Goal: Task Accomplishment & Management: Manage account settings

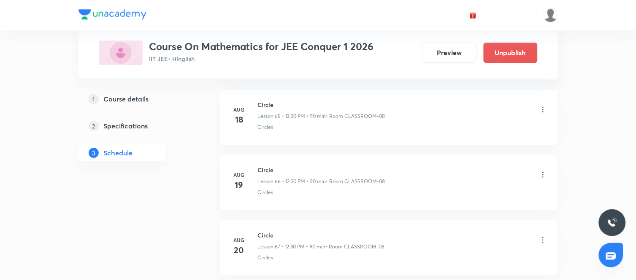
scroll to position [7402, 0]
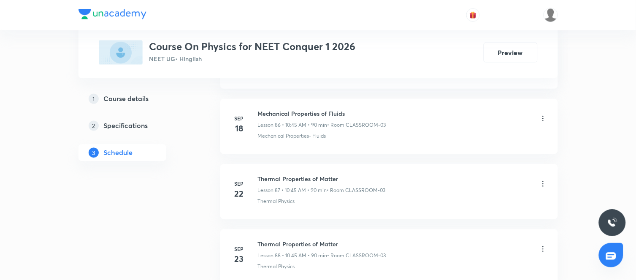
scroll to position [6615, 0]
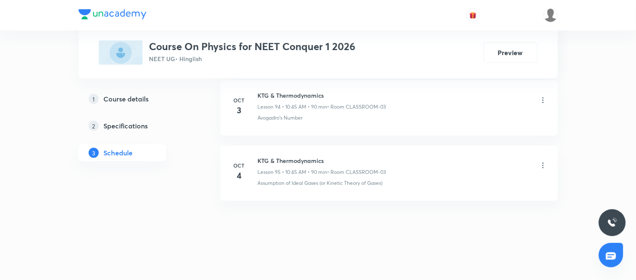
click at [313, 162] on h6 "KTG & Thermodynamics" at bounding box center [322, 160] width 128 height 9
copy h6 "KTG & Thermodynamics"
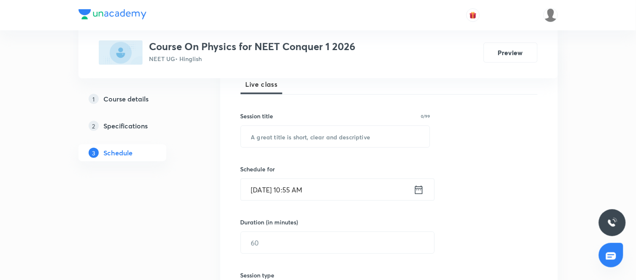
scroll to position [129, 0]
click at [282, 136] on input "text" at bounding box center [335, 136] width 189 height 22
paste input "KTG & Thermodynamics"
type input "KTG & Thermodynamics"
click at [421, 191] on icon at bounding box center [418, 189] width 11 height 12
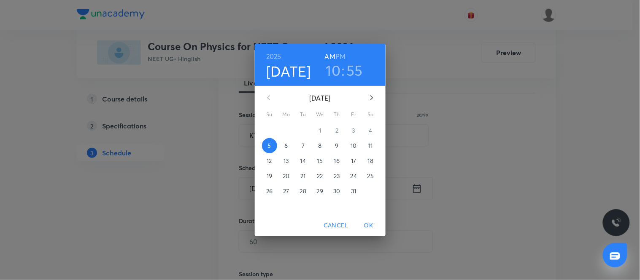
click at [287, 146] on p "6" at bounding box center [285, 146] width 3 height 8
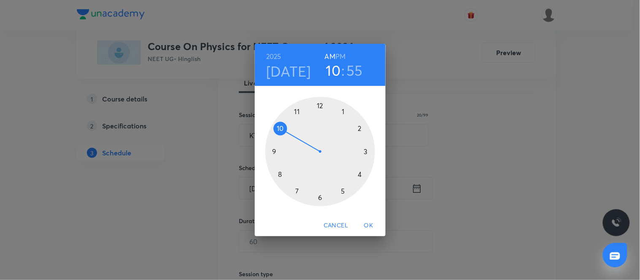
click at [280, 128] on div at bounding box center [320, 152] width 110 height 110
click at [274, 154] on div at bounding box center [320, 152] width 110 height 110
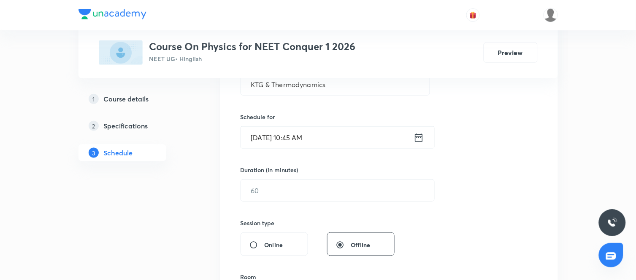
scroll to position [181, 0]
click at [312, 197] on input "text" at bounding box center [337, 190] width 193 height 22
type input "90"
click at [483, 217] on div "Session 96 Live class Session title 20/99 KTG & Thermodynamics ​ Schedule for O…" at bounding box center [388, 200] width 297 height 396
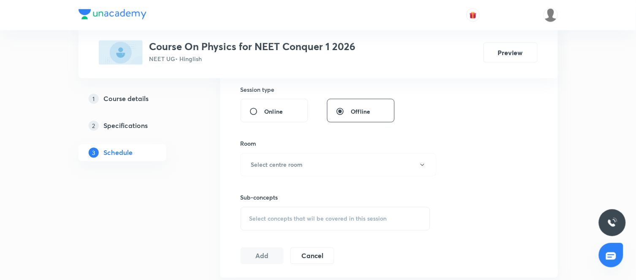
scroll to position [314, 0]
click at [399, 170] on button "Select centre room" at bounding box center [338, 164] width 196 height 23
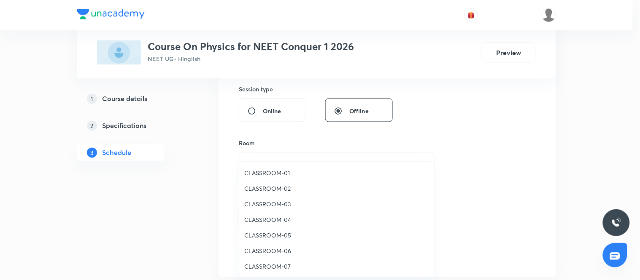
click at [275, 205] on span "CLASSROOM-03" at bounding box center [336, 204] width 185 height 9
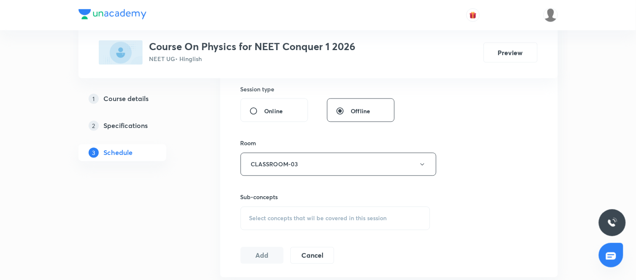
click at [356, 213] on div "Select concepts that wil be covered in this session" at bounding box center [335, 219] width 190 height 24
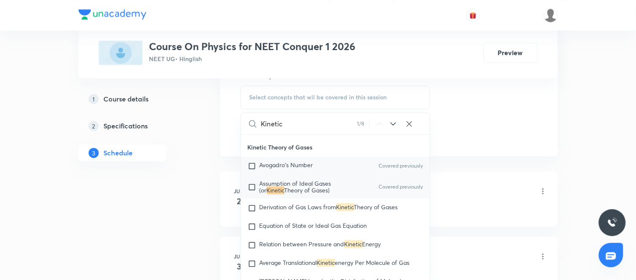
scroll to position [6146, 0]
type input "Kinetic"
click at [280, 217] on div "Derivation of Gas Laws from Kinetic Theory of Gases" at bounding box center [335, 208] width 189 height 19
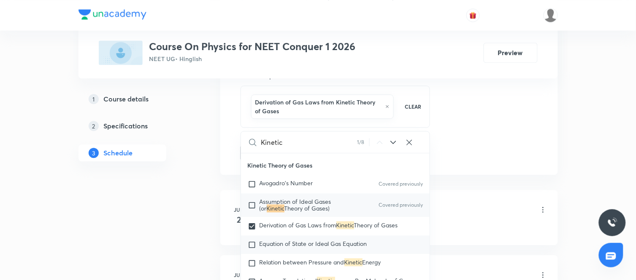
click at [284, 243] on div "Equation of State or Ideal Gas Equation" at bounding box center [335, 245] width 189 height 19
checkbox input "true"
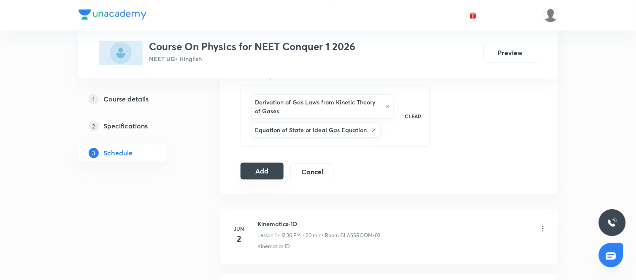
click at [257, 178] on button "Add" at bounding box center [261, 171] width 43 height 17
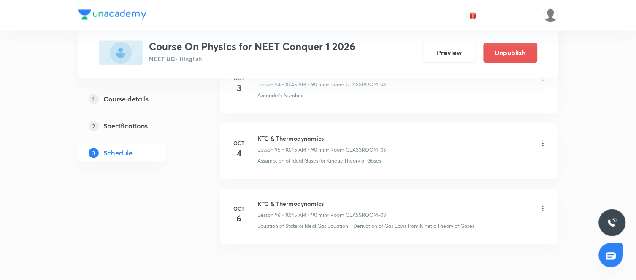
scroll to position [6250, 0]
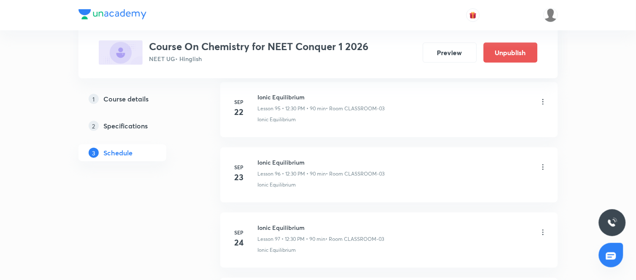
scroll to position [7408, 0]
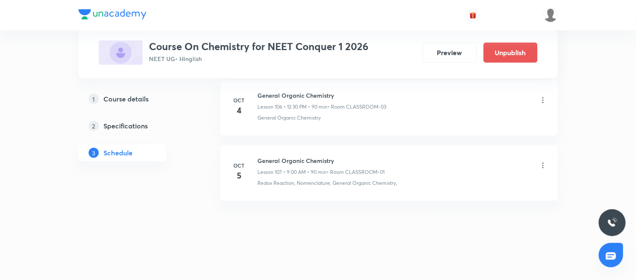
click at [283, 159] on h6 "General Organic Chemistry" at bounding box center [321, 160] width 127 height 9
copy h6 "General Organic Chemistry"
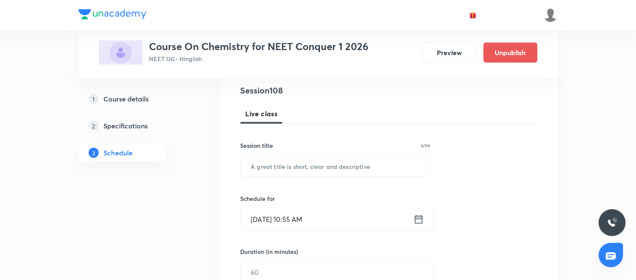
scroll to position [99, 0]
click at [277, 164] on input "text" at bounding box center [335, 166] width 189 height 22
paste input "General Organic Chemistry"
type input "General Organic Chemistry"
click at [420, 217] on icon at bounding box center [419, 218] width 8 height 8
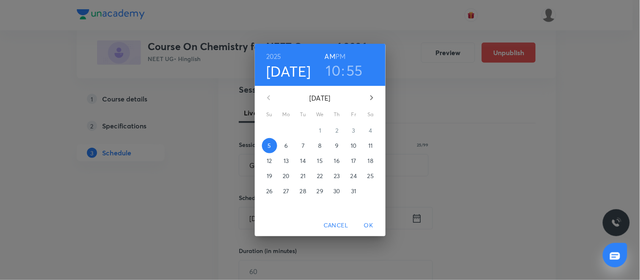
click at [290, 145] on span "6" at bounding box center [286, 146] width 15 height 8
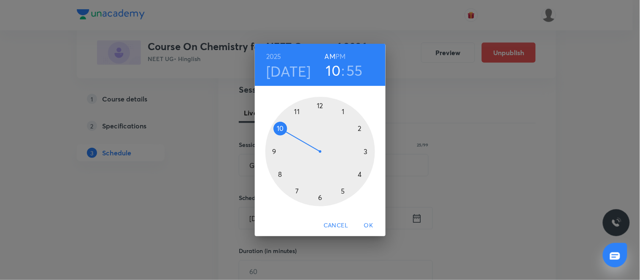
click at [339, 57] on h6 "PM" at bounding box center [340, 57] width 10 height 12
click at [336, 67] on h3 "10" at bounding box center [333, 71] width 15 height 18
click at [320, 105] on div at bounding box center [320, 152] width 110 height 110
click at [319, 196] on div at bounding box center [320, 152] width 110 height 110
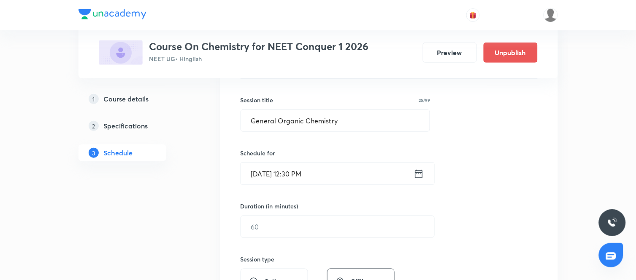
scroll to position [144, 0]
click at [290, 221] on input "text" at bounding box center [337, 227] width 193 height 22
type input "90"
click at [473, 200] on div "Session 108 Live class Session title 25/99 General Organic Chemistry ​ Schedule…" at bounding box center [388, 236] width 297 height 396
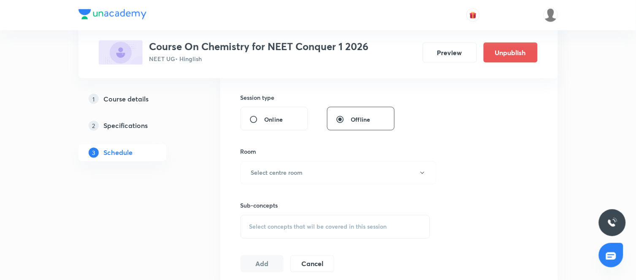
scroll to position [313, 0]
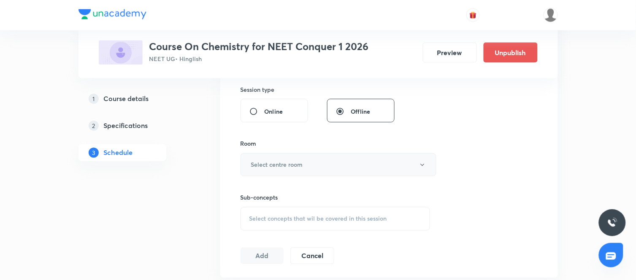
click at [338, 164] on button "Select centre room" at bounding box center [338, 165] width 196 height 23
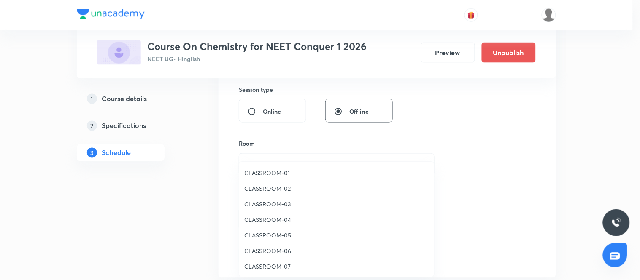
click at [259, 201] on span "CLASSROOM-03" at bounding box center [336, 204] width 185 height 9
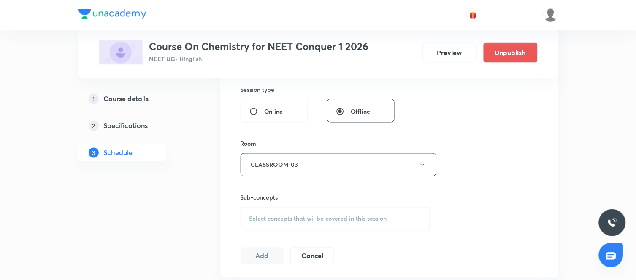
click at [376, 218] on span "Select concepts that wil be covered in this session" at bounding box center [318, 219] width 138 height 7
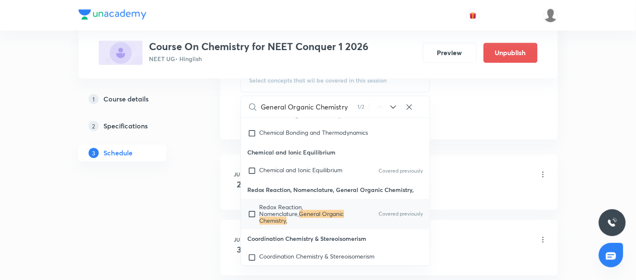
scroll to position [454, 0]
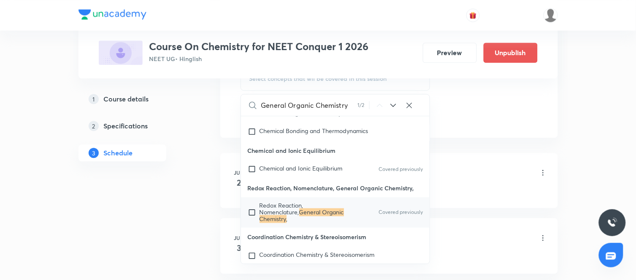
type input "General Organic Chemistry"
click at [327, 223] on mark "General Organic Chemistry" at bounding box center [301, 215] width 84 height 15
checkbox input "true"
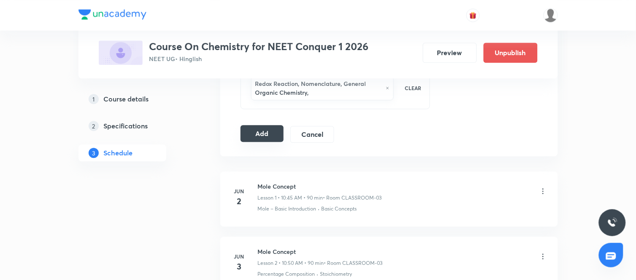
click at [266, 133] on button "Add" at bounding box center [261, 133] width 43 height 17
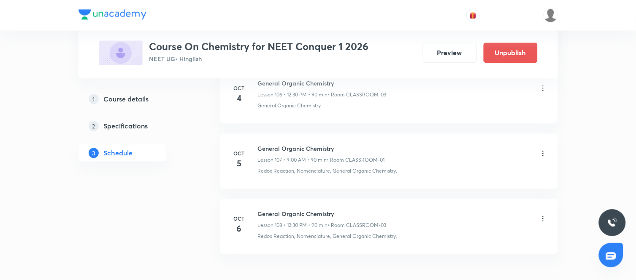
scroll to position [7024, 0]
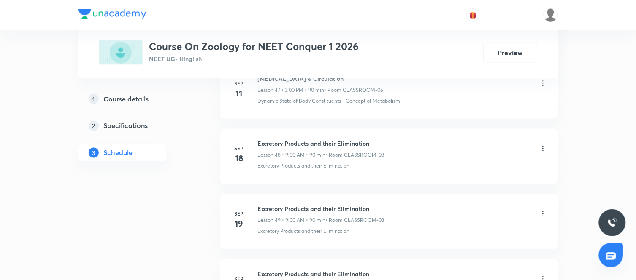
scroll to position [4061, 0]
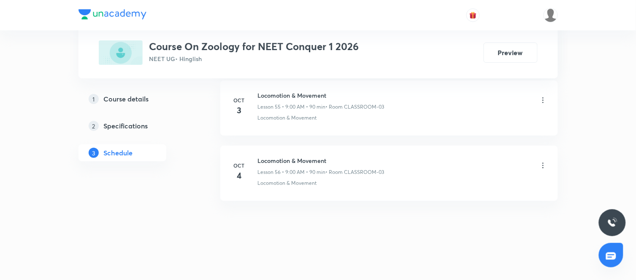
click at [297, 164] on h6 "Locomotion & Movement" at bounding box center [321, 160] width 127 height 9
copy h6 "Locomotion & Movement"
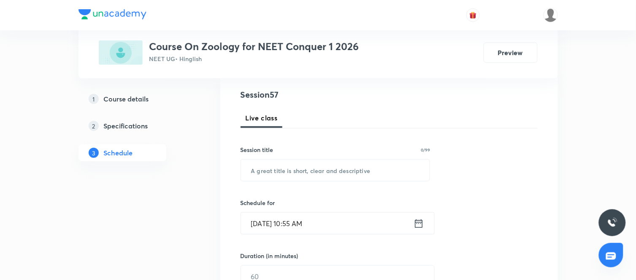
scroll to position [95, 0]
click at [350, 170] on input "text" at bounding box center [335, 170] width 189 height 22
paste input "Locomotion & Movement"
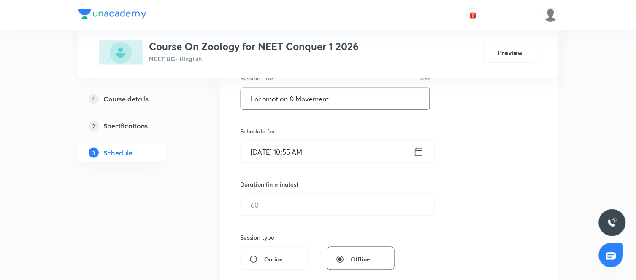
scroll to position [166, 0]
type input "Locomotion & Movement"
click at [419, 154] on icon at bounding box center [418, 152] width 11 height 12
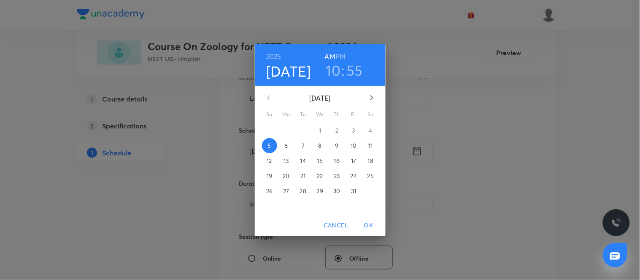
click at [285, 148] on p "6" at bounding box center [285, 146] width 3 height 8
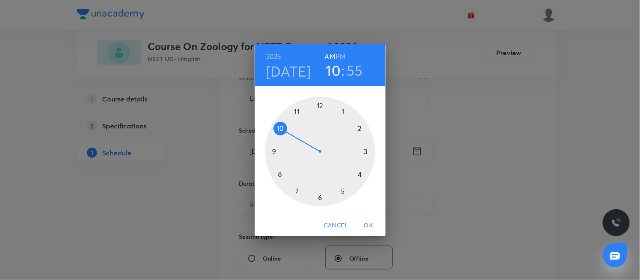
click at [274, 153] on div at bounding box center [320, 152] width 110 height 110
click at [321, 106] on div at bounding box center [320, 152] width 110 height 110
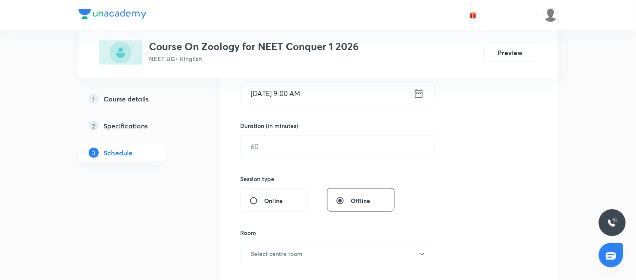
scroll to position [236, 0]
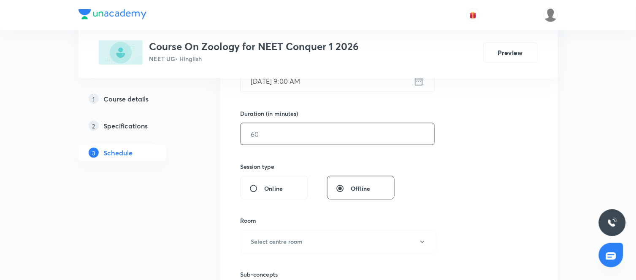
click at [308, 128] on input "text" at bounding box center [337, 135] width 193 height 22
type input "90"
click at [429, 174] on div "Session 57 Live class Session title 21/99 Locomotion & Movement ​ Schedule for …" at bounding box center [388, 144] width 297 height 396
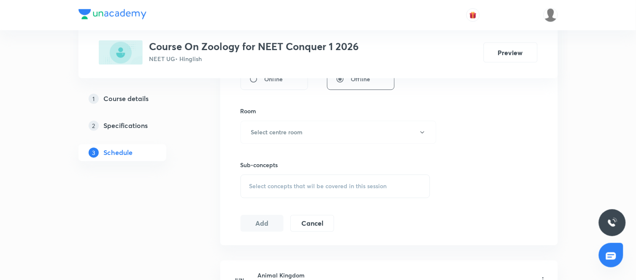
scroll to position [348, 0]
click at [338, 133] on button "Select centre room" at bounding box center [338, 130] width 196 height 23
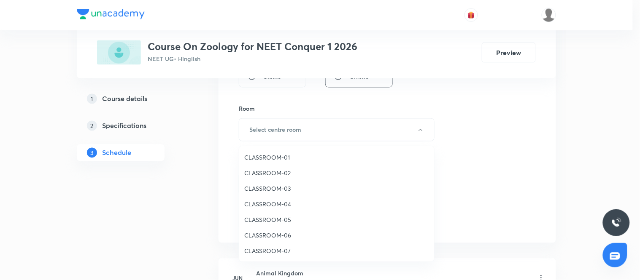
click at [268, 184] on span "CLASSROOM-03" at bounding box center [336, 188] width 185 height 9
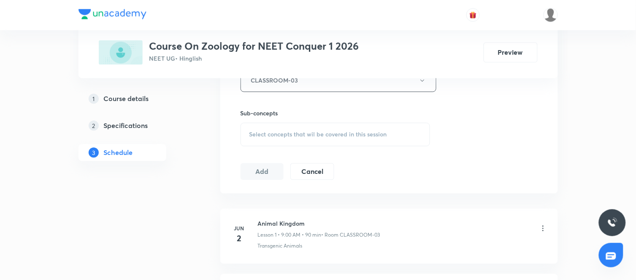
scroll to position [400, 0]
click at [347, 132] on span "Select concepts that wil be covered in this session" at bounding box center [318, 132] width 138 height 7
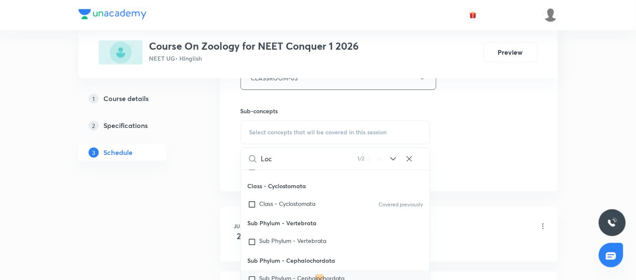
scroll to position [2819, 0]
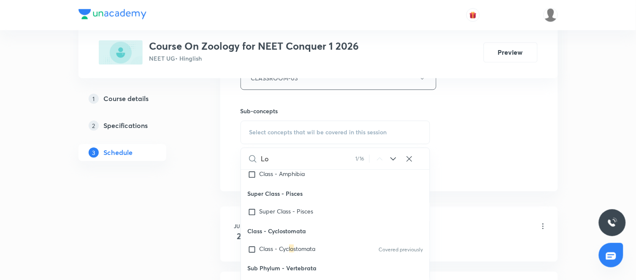
type input "L"
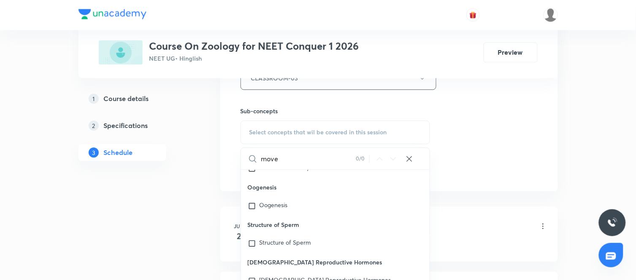
scroll to position [595, 0]
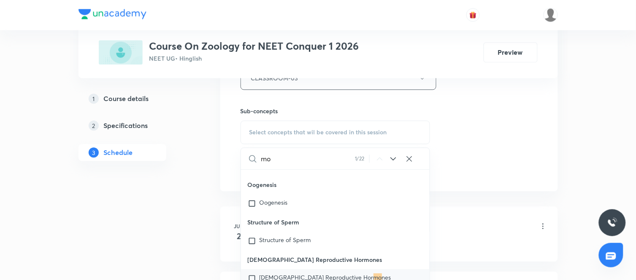
type input "m"
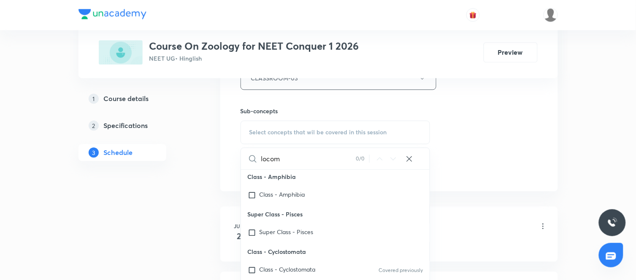
scroll to position [2819, 0]
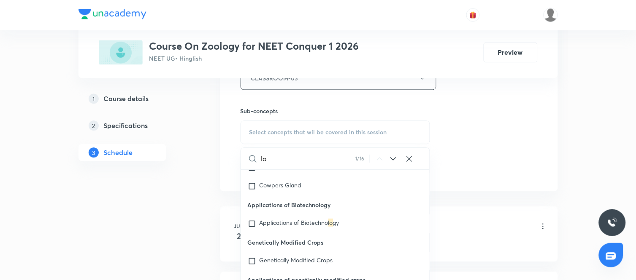
type input "l"
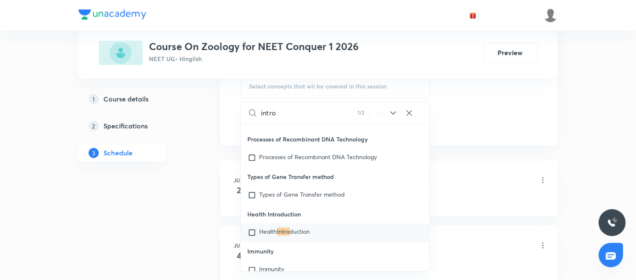
scroll to position [450, 0]
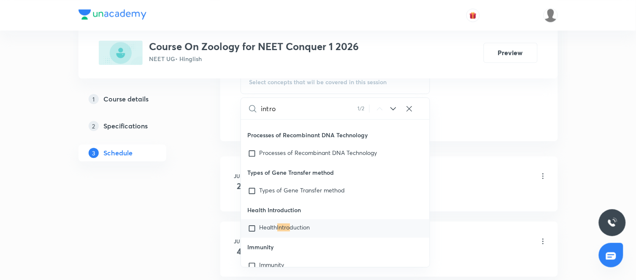
type input "intro"
click at [298, 225] on span "duction" at bounding box center [300, 228] width 20 height 8
checkbox input "true"
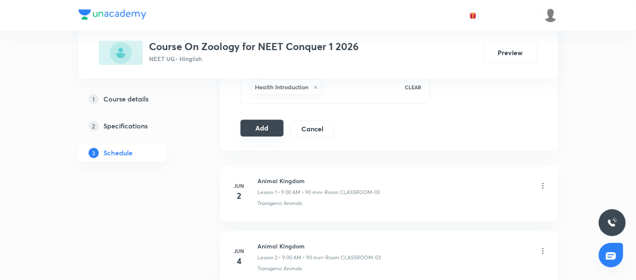
click at [278, 126] on button "Add" at bounding box center [261, 128] width 43 height 17
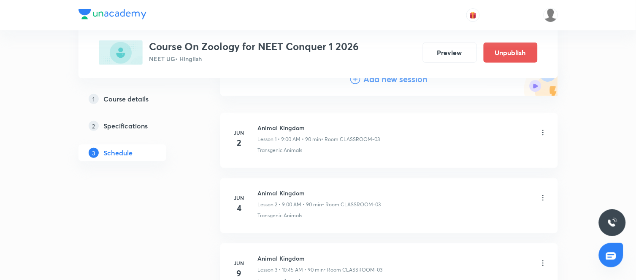
scroll to position [3738, 0]
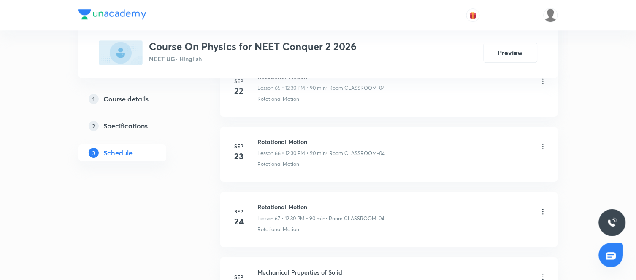
scroll to position [5306, 0]
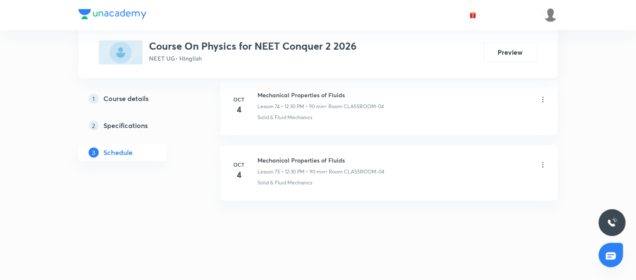
click at [313, 161] on h6 "Mechanical Properties of Fluids" at bounding box center [321, 160] width 127 height 9
copy h6 "Mechanical Properties of Fluids"
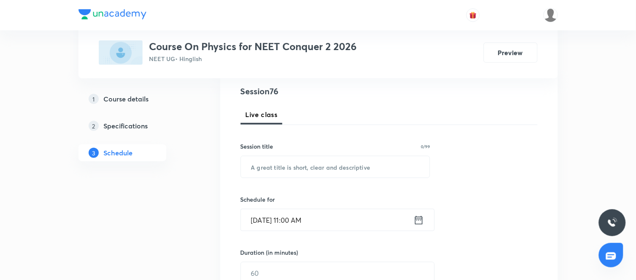
scroll to position [98, 0]
click at [289, 164] on input "text" at bounding box center [335, 166] width 189 height 22
paste input "Mechanical Properties of Fluids"
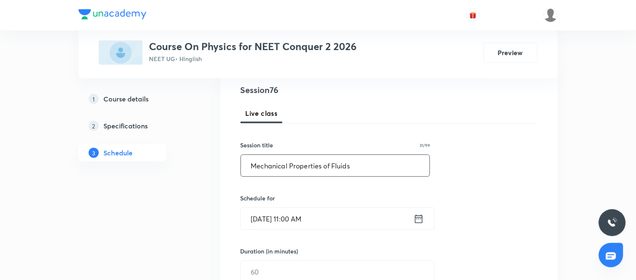
type input "Mechanical Properties of Fluids"
click at [418, 220] on icon at bounding box center [418, 219] width 11 height 12
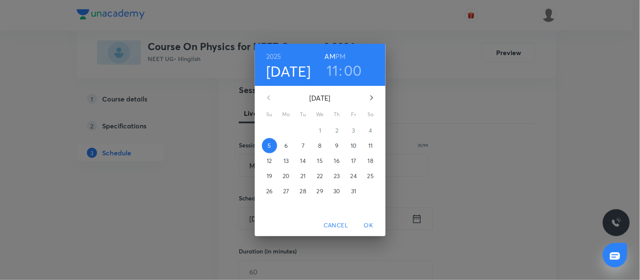
click at [287, 146] on p "6" at bounding box center [285, 146] width 3 height 8
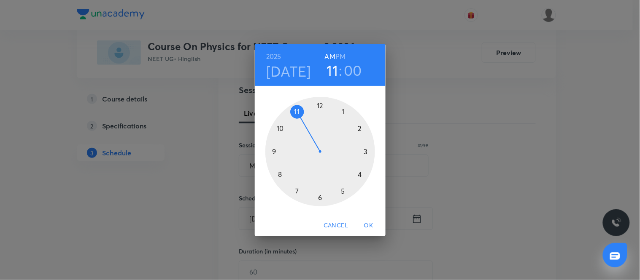
click at [321, 107] on div at bounding box center [320, 152] width 110 height 110
click at [338, 57] on h6 "PM" at bounding box center [340, 57] width 10 height 12
click at [321, 196] on div at bounding box center [320, 152] width 110 height 110
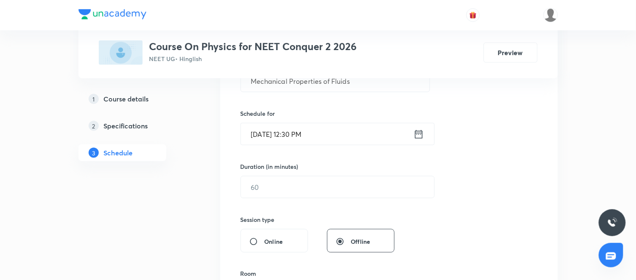
scroll to position [183, 0]
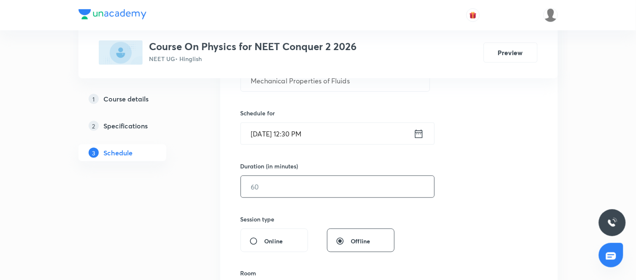
click at [305, 181] on input "text" at bounding box center [337, 187] width 193 height 22
type input "90"
click at [402, 210] on div "Session 76 Live class Session title 31/99 Mechanical Properties of Fluids ​ Sch…" at bounding box center [388, 197] width 297 height 396
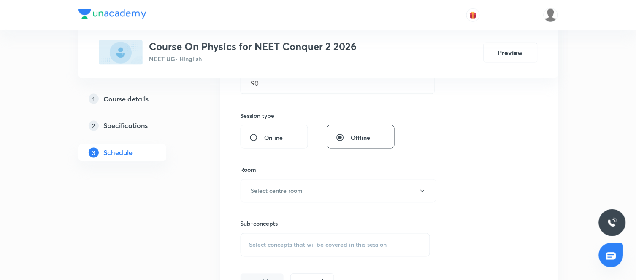
scroll to position [290, 0]
click at [313, 190] on button "Select centre room" at bounding box center [338, 188] width 196 height 23
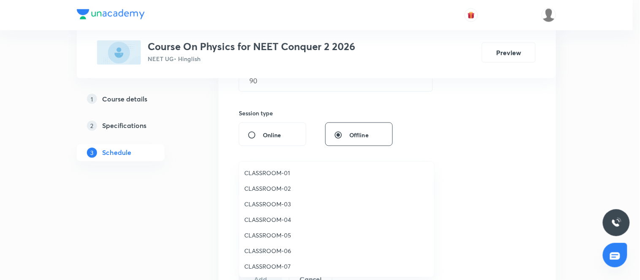
click at [274, 218] on span "CLASSROOM-04" at bounding box center [336, 220] width 185 height 9
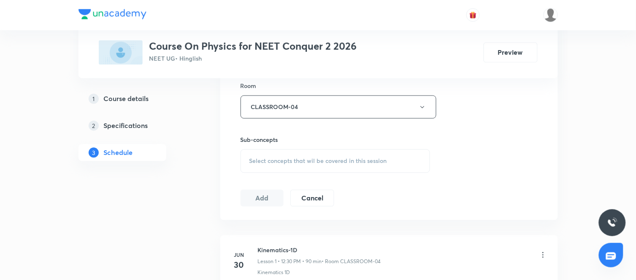
scroll to position [377, 0]
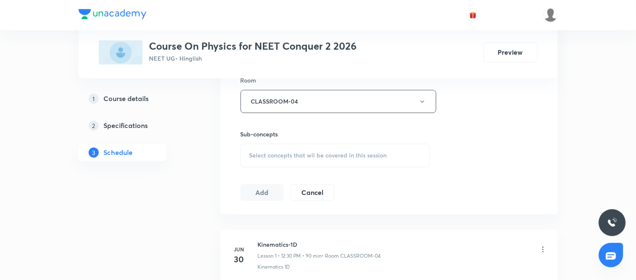
click at [380, 163] on div "Select concepts that wil be covered in this session" at bounding box center [335, 156] width 190 height 24
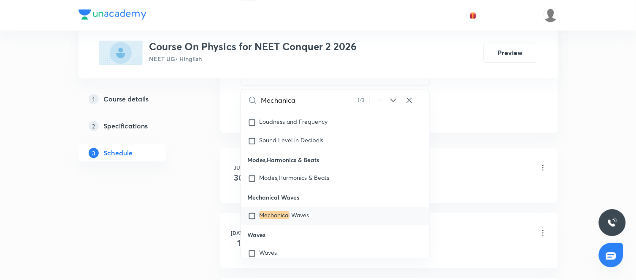
scroll to position [460, 0]
type input "Mechanica"
click at [391, 100] on icon at bounding box center [393, 99] width 10 height 10
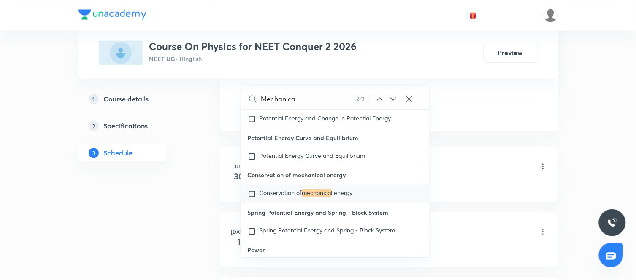
scroll to position [11800, 0]
click at [391, 100] on icon at bounding box center [393, 99] width 10 height 10
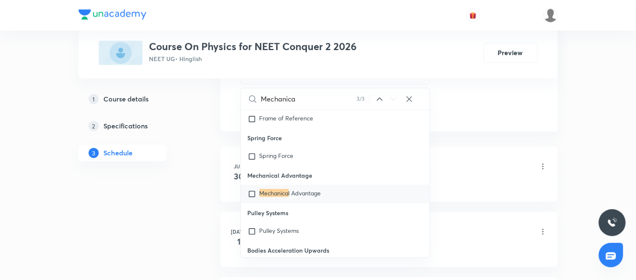
scroll to position [14930, 0]
click at [300, 197] on span "l Advantage" at bounding box center [305, 193] width 32 height 8
checkbox input "true"
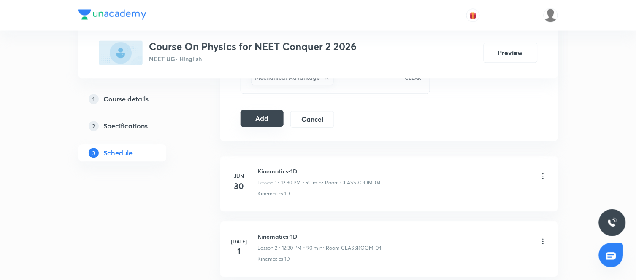
click at [262, 122] on button "Add" at bounding box center [261, 118] width 43 height 17
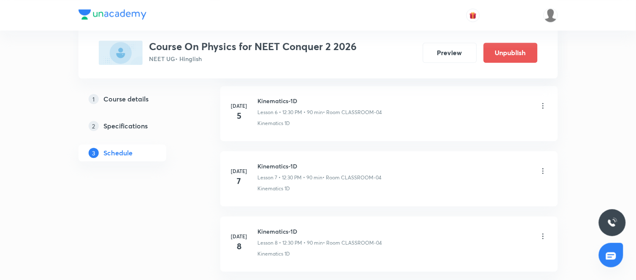
scroll to position [4984, 0]
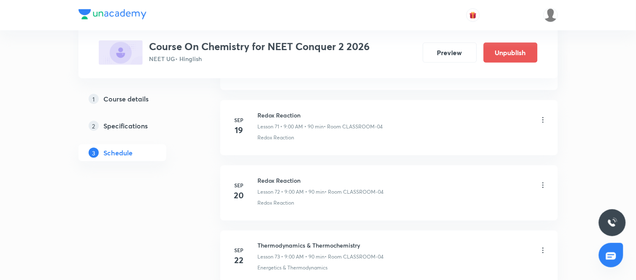
scroll to position [5960, 0]
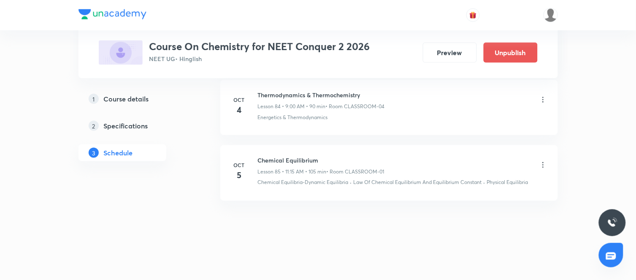
click at [283, 165] on h6 "Chemical Equilibrium" at bounding box center [321, 160] width 127 height 9
copy h6 "Chemical Equilibrium"
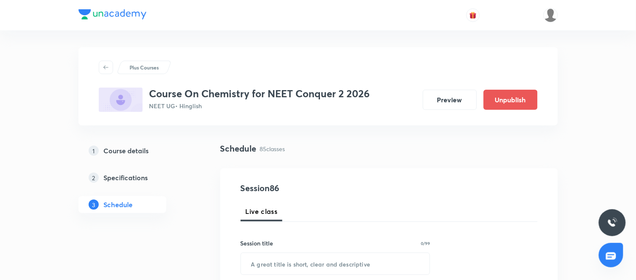
scroll to position [96, 0]
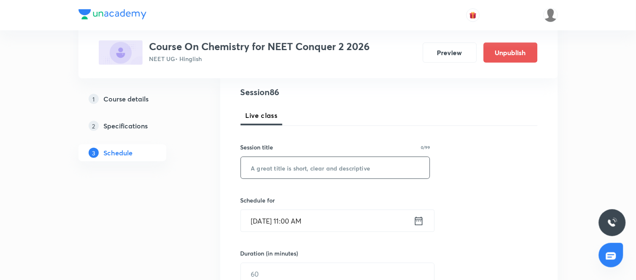
click at [302, 167] on input "text" at bounding box center [335, 168] width 189 height 22
paste input "Chemical Equilibrium"
type input "Chemical Equilibrium"
click at [418, 220] on icon at bounding box center [419, 221] width 8 height 8
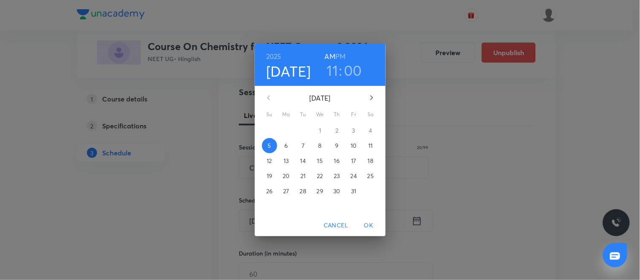
click at [285, 146] on p "6" at bounding box center [285, 146] width 3 height 8
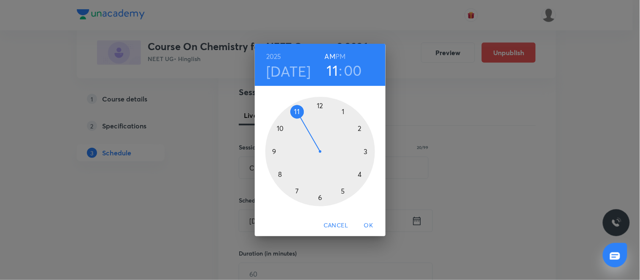
click at [275, 151] on div at bounding box center [320, 152] width 110 height 110
click at [371, 221] on span "OK" at bounding box center [369, 226] width 20 height 11
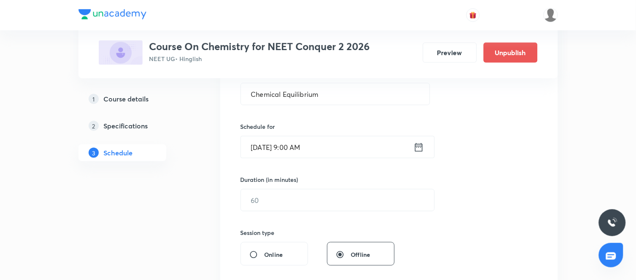
scroll to position [182, 0]
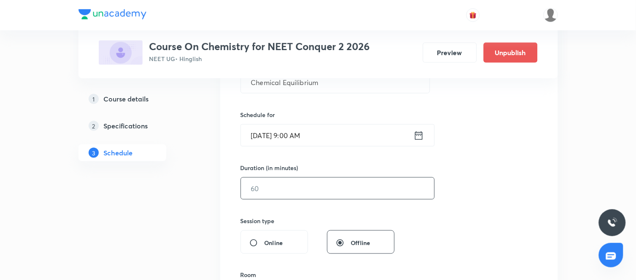
click at [338, 184] on input "text" at bounding box center [337, 189] width 193 height 22
type input "90"
click at [429, 225] on div "Session 86 Live class Session title 20/99 Chemical Equilibrium ​ Schedule for O…" at bounding box center [388, 198] width 297 height 396
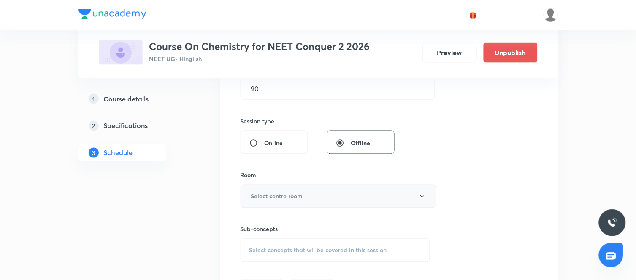
scroll to position [283, 0]
click at [348, 201] on button "Select centre room" at bounding box center [338, 195] width 196 height 23
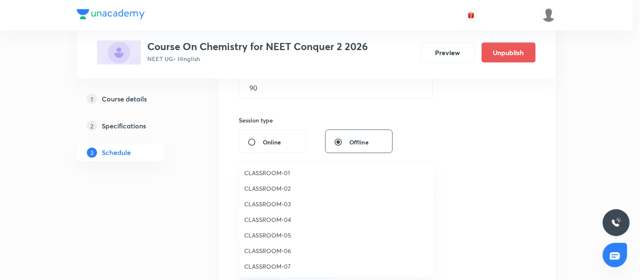
click at [263, 221] on span "CLASSROOM-04" at bounding box center [336, 220] width 185 height 9
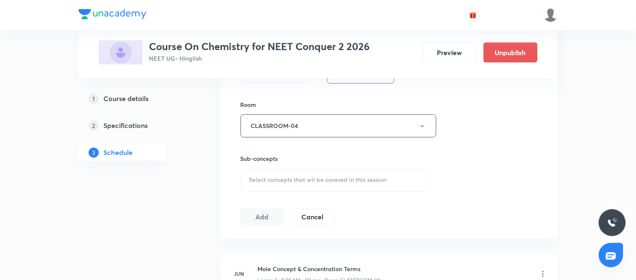
scroll to position [353, 0]
click at [343, 171] on div "Select concepts that wil be covered in this session" at bounding box center [335, 180] width 190 height 24
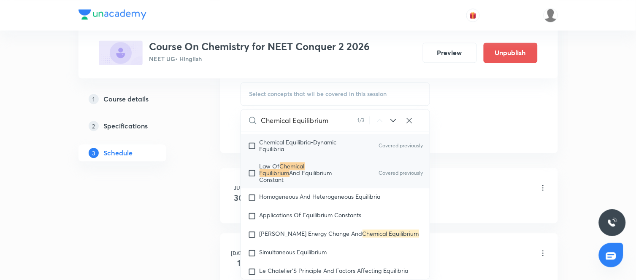
scroll to position [1327, 0]
type input "Chemical Equilibrium"
click at [325, 202] on div "Homogeneous And Heterogeneous Equilibria" at bounding box center [335, 197] width 189 height 19
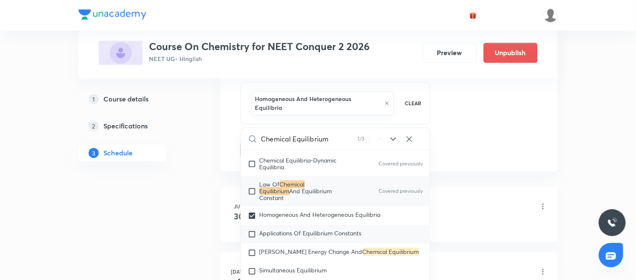
click at [287, 228] on div "Applications Of Equilibrium Constants" at bounding box center [335, 234] width 189 height 19
checkbox input "true"
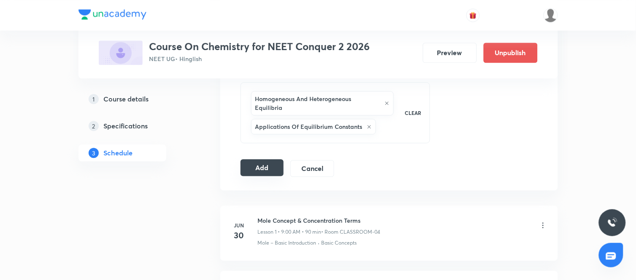
click at [259, 163] on button "Add" at bounding box center [261, 167] width 43 height 17
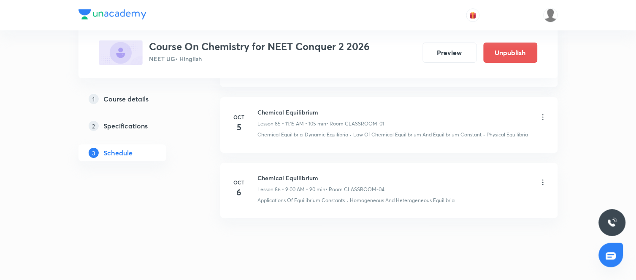
scroll to position [5617, 0]
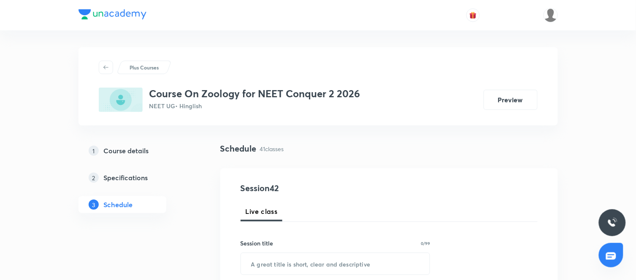
click at [499, 204] on div "Live class" at bounding box center [388, 212] width 297 height 20
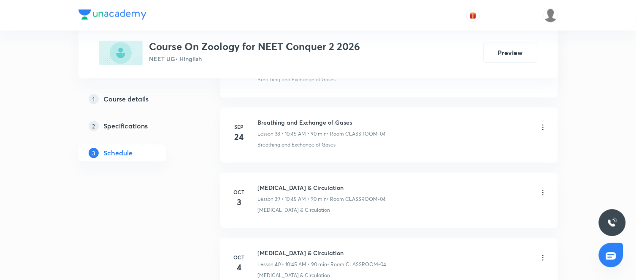
scroll to position [3080, 0]
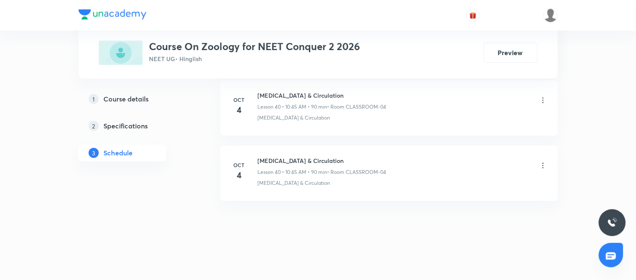
click at [304, 160] on h6 "[MEDICAL_DATA] & Circulation" at bounding box center [322, 160] width 129 height 9
copy h6 "[MEDICAL_DATA] & Circulation"
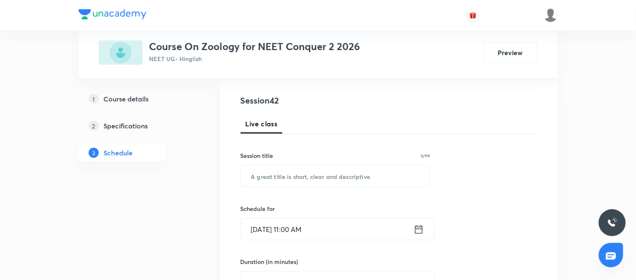
scroll to position [89, 0]
click at [292, 174] on input "text" at bounding box center [335, 176] width 189 height 22
paste input "[MEDICAL_DATA] & Circulation"
type input "[MEDICAL_DATA] & Circulation"
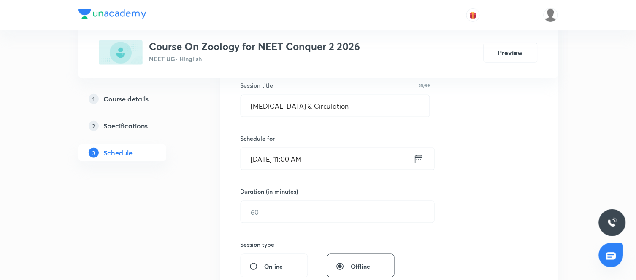
scroll to position [159, 0]
click at [420, 162] on icon at bounding box center [418, 159] width 11 height 12
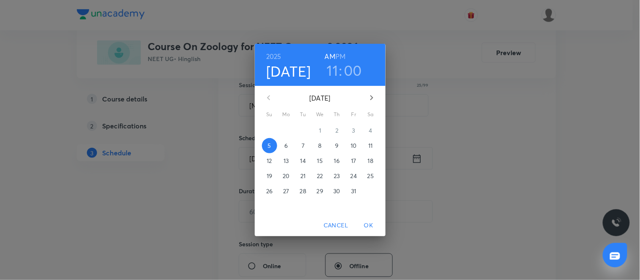
click at [286, 147] on p "6" at bounding box center [285, 146] width 3 height 8
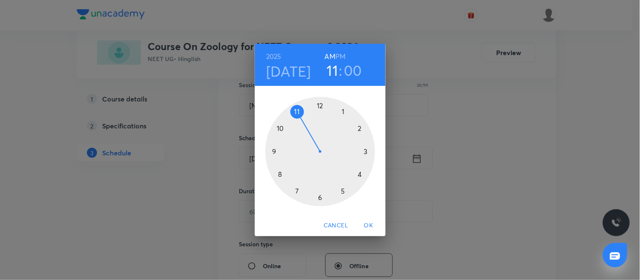
click at [279, 131] on div at bounding box center [320, 152] width 110 height 110
click at [276, 152] on div at bounding box center [320, 152] width 110 height 110
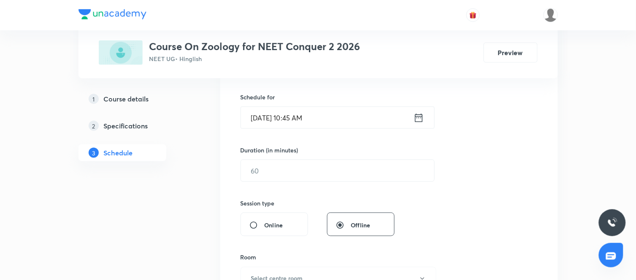
scroll to position [200, 0]
click at [324, 175] on input "text" at bounding box center [337, 171] width 193 height 22
type input "90"
click at [426, 204] on div "Session 42 Live class Session title 25/99 [MEDICAL_DATA] & Circulation ​ Schedu…" at bounding box center [388, 180] width 297 height 396
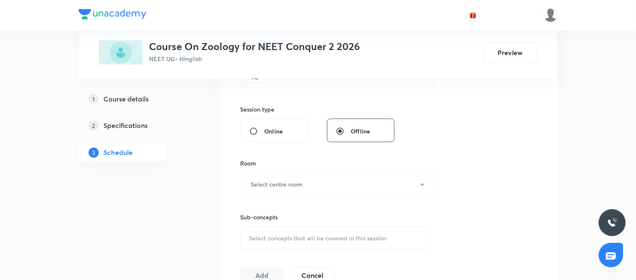
scroll to position [299, 0]
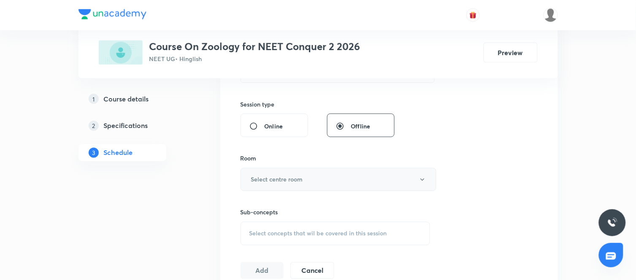
click at [349, 178] on button "Select centre room" at bounding box center [338, 179] width 196 height 23
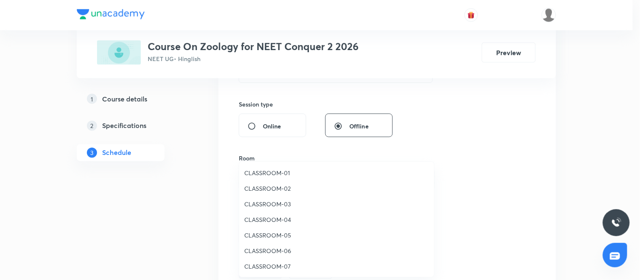
click at [269, 220] on span "CLASSROOM-04" at bounding box center [336, 220] width 185 height 9
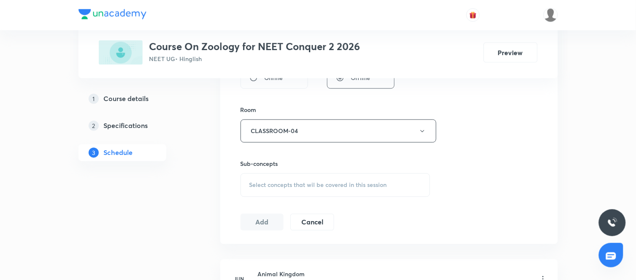
scroll to position [348, 0]
click at [330, 183] on span "Select concepts that wil be covered in this session" at bounding box center [318, 184] width 138 height 7
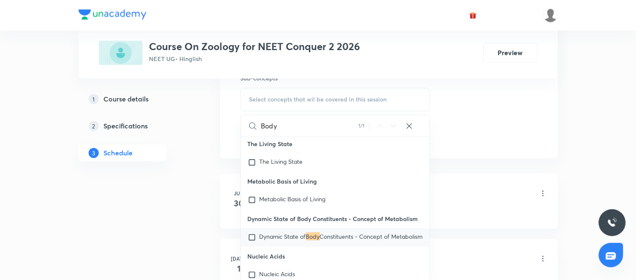
scroll to position [434, 0]
type input "Body"
click at [300, 242] on p "Dynamic State of Body Constituents - Concept of Metabolism" at bounding box center [340, 237] width 163 height 8
checkbox input "true"
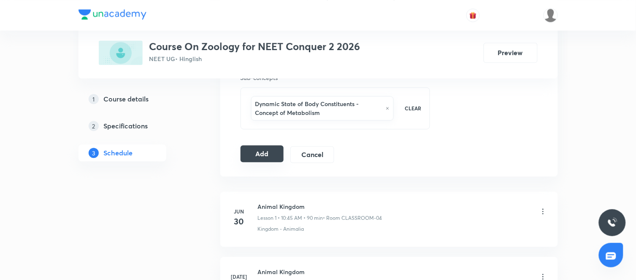
click at [267, 152] on button "Add" at bounding box center [261, 154] width 43 height 17
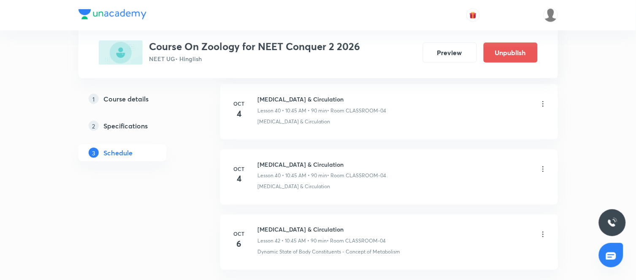
scroll to position [2683, 0]
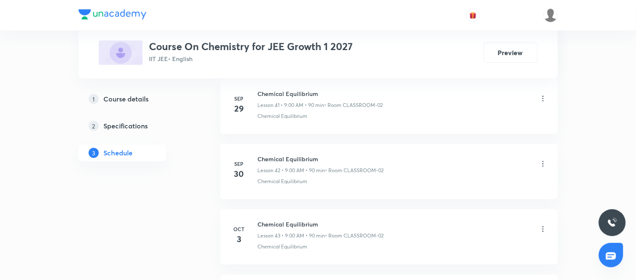
scroll to position [3276, 0]
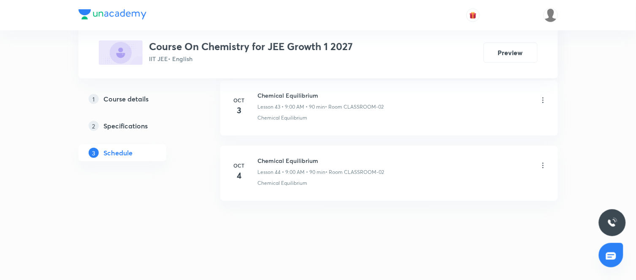
click at [287, 159] on h6 "Chemical Equilibrium" at bounding box center [321, 160] width 127 height 9
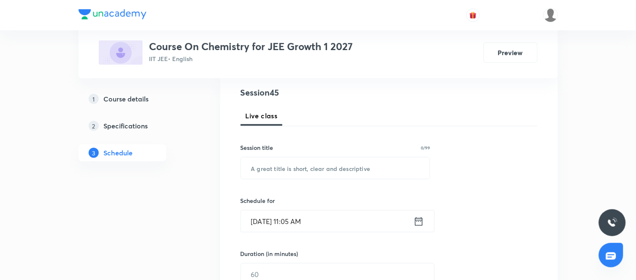
scroll to position [97, 0]
click at [290, 167] on input "text" at bounding box center [335, 167] width 189 height 22
paste input "Chemical Equilibrium"
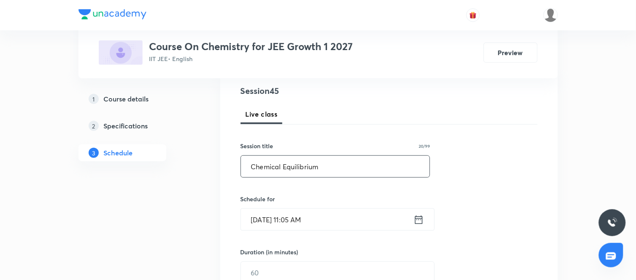
type input "Chemical Equilibrium"
click at [416, 217] on icon at bounding box center [418, 220] width 11 height 12
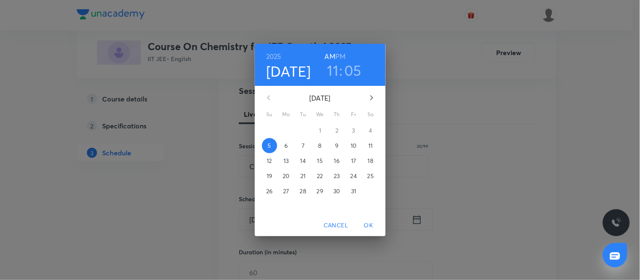
click at [287, 148] on p "6" at bounding box center [285, 146] width 3 height 8
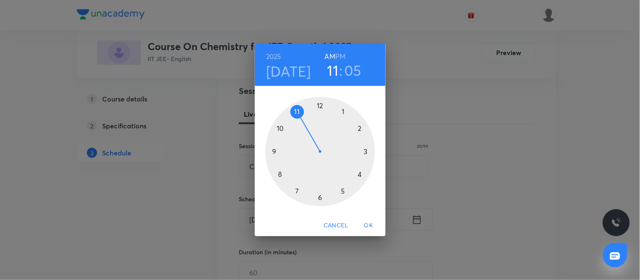
click at [273, 152] on div at bounding box center [320, 152] width 110 height 110
click at [321, 107] on div at bounding box center [320, 152] width 110 height 110
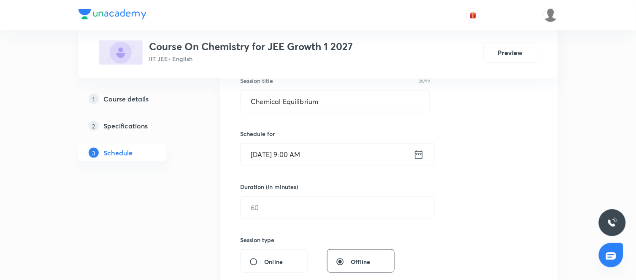
scroll to position [163, 0]
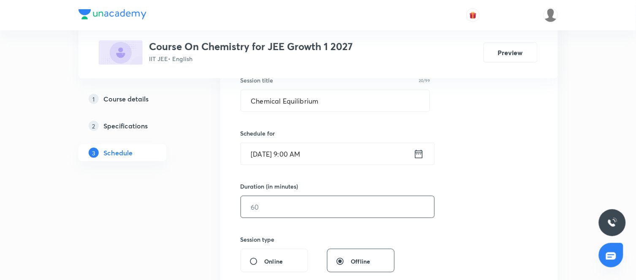
click at [297, 199] on input "text" at bounding box center [337, 208] width 193 height 22
type input "90"
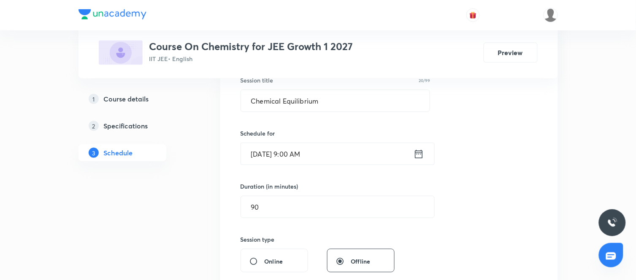
click at [437, 240] on div "Session 45 Live class Session title 20/99 Chemical Equilibrium ​ Schedule for O…" at bounding box center [388, 217] width 297 height 396
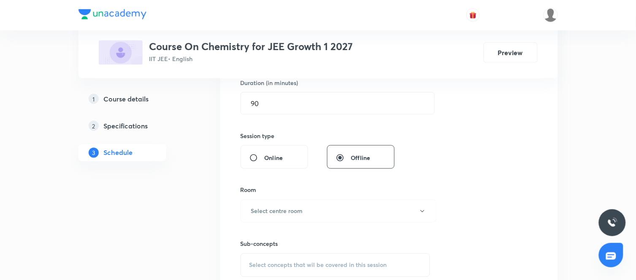
scroll to position [283, 0]
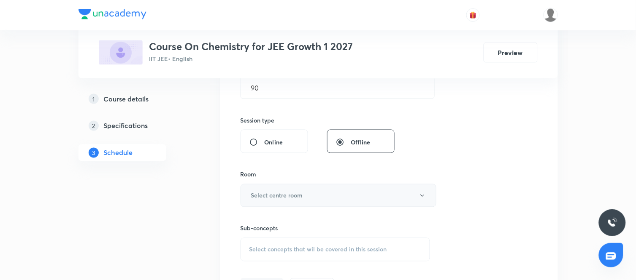
click at [317, 199] on button "Select centre room" at bounding box center [338, 195] width 196 height 23
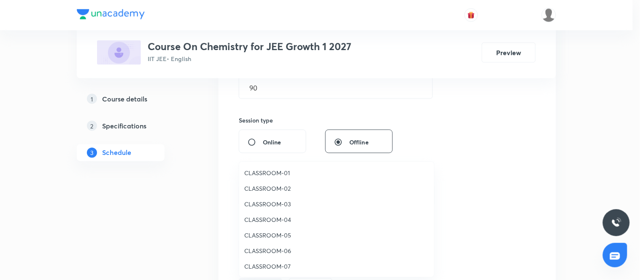
click at [272, 192] on span "CLASSROOM-02" at bounding box center [336, 188] width 185 height 9
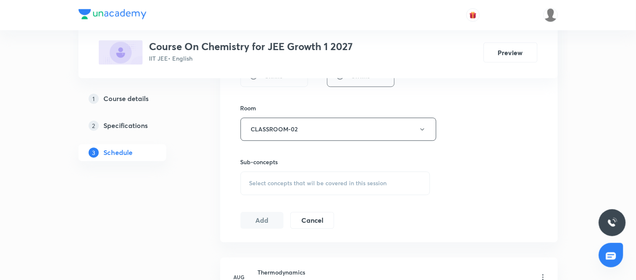
scroll to position [349, 0]
click at [318, 182] on span "Select concepts that wil be covered in this session" at bounding box center [318, 183] width 138 height 7
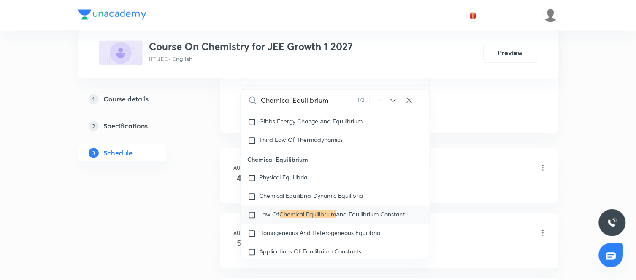
scroll to position [460, 0]
type input "Chemical Equilibrium"
click at [301, 172] on div "Physical Equilibria" at bounding box center [335, 177] width 189 height 19
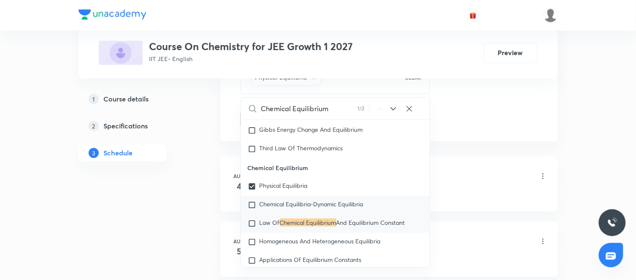
click at [279, 202] on div "Chemical Equilibria-Dynamic Equilibria" at bounding box center [335, 205] width 189 height 19
checkbox input "true"
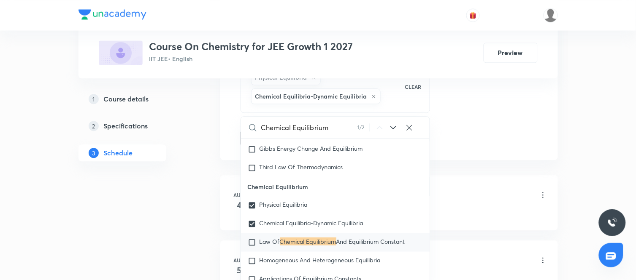
click at [283, 246] on mark "Chemical Equilibrium" at bounding box center [308, 242] width 57 height 8
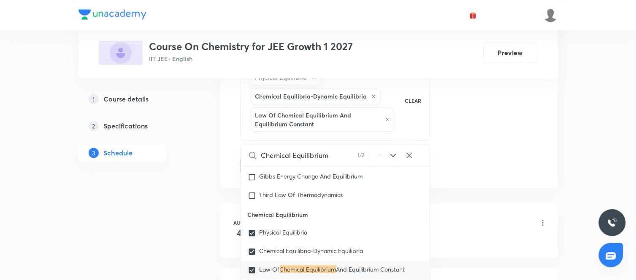
checkbox input "true"
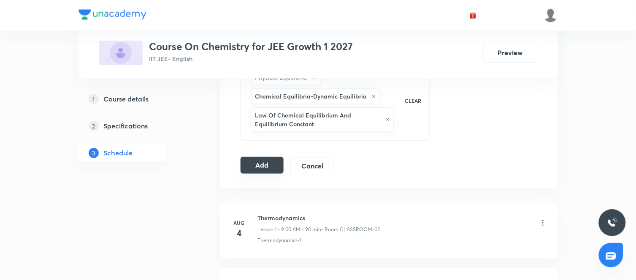
click at [264, 167] on button "Add" at bounding box center [261, 165] width 43 height 17
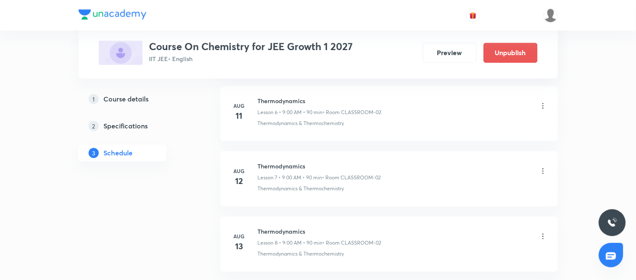
scroll to position [2954, 0]
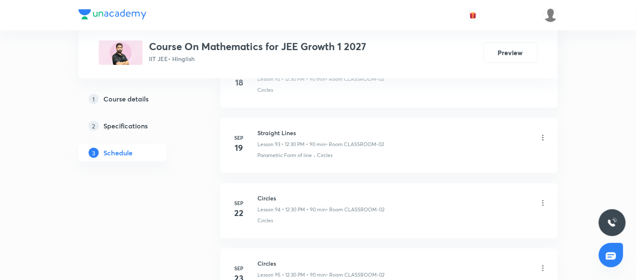
scroll to position [7074, 0]
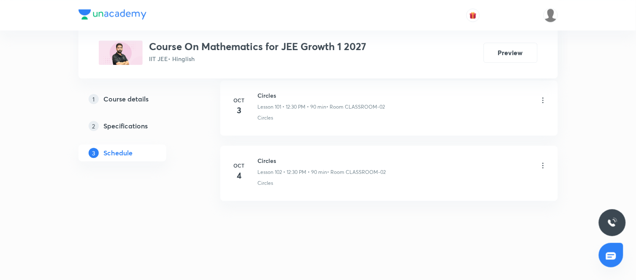
click at [273, 162] on h6 "Circles" at bounding box center [322, 160] width 128 height 9
copy h6 "Circles"
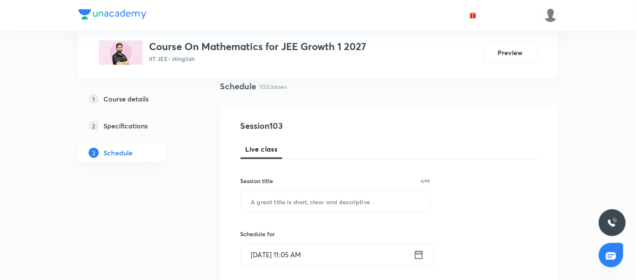
scroll to position [65, 0]
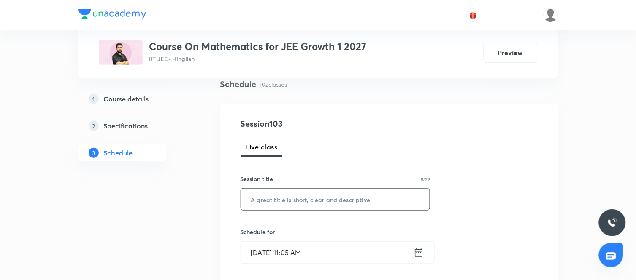
click at [281, 199] on input "text" at bounding box center [335, 200] width 189 height 22
paste input "Circles"
type input "Circles"
click at [418, 252] on icon at bounding box center [418, 253] width 11 height 12
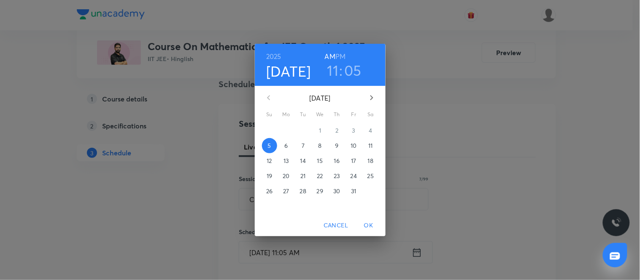
click at [288, 148] on p "6" at bounding box center [285, 146] width 3 height 8
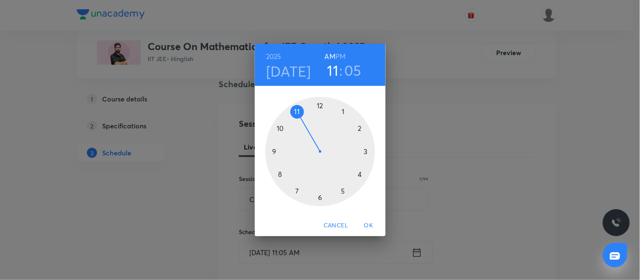
click at [320, 104] on div at bounding box center [320, 152] width 110 height 110
click at [340, 53] on h6 "PM" at bounding box center [340, 57] width 10 height 12
click at [318, 197] on div at bounding box center [320, 152] width 110 height 110
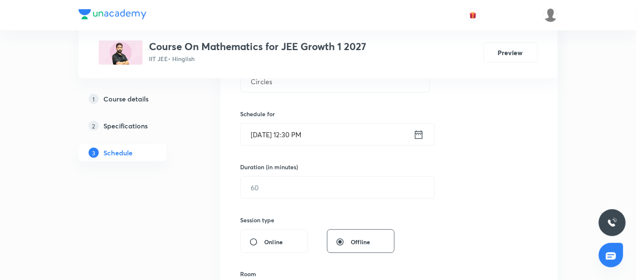
scroll to position [184, 0]
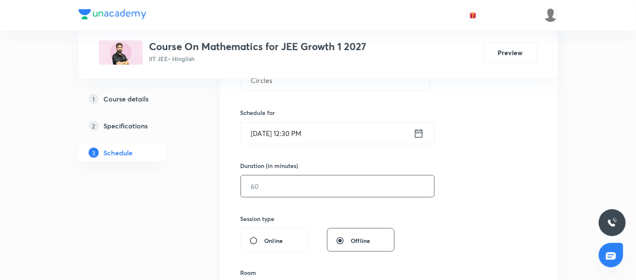
click at [282, 195] on input "text" at bounding box center [337, 187] width 193 height 22
type input "90"
click at [428, 222] on div "Session 103 Live class Session title 7/99 Circles ​ Schedule for Oct 6, 2025, 1…" at bounding box center [388, 196] width 297 height 396
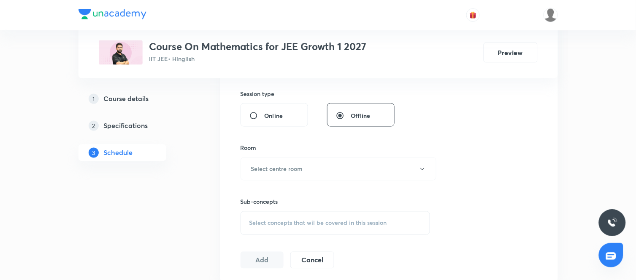
scroll to position [310, 0]
click at [332, 182] on div "Sub-concepts Select concepts that wil be covered in this session" at bounding box center [335, 208] width 190 height 54
click at [299, 166] on h6 "Select centre room" at bounding box center [277, 168] width 52 height 9
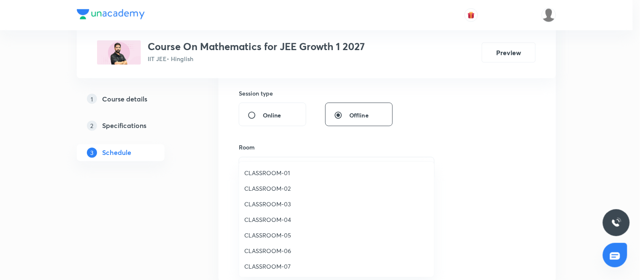
click at [262, 185] on span "CLASSROOM-02" at bounding box center [336, 188] width 185 height 9
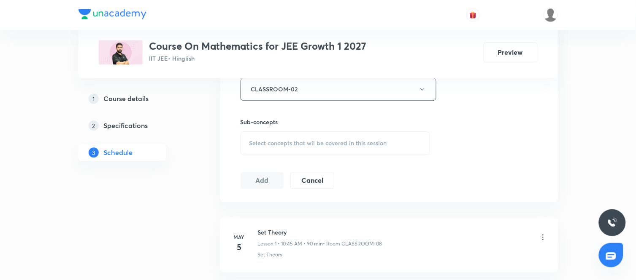
scroll to position [401, 0]
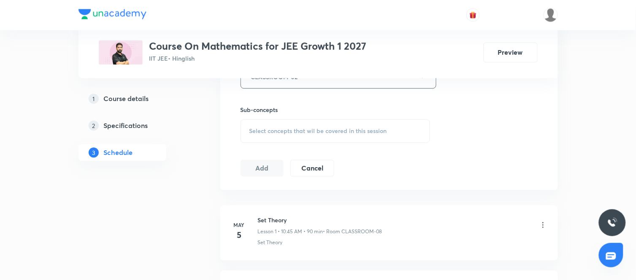
click at [323, 136] on div "Select concepts that wil be covered in this session" at bounding box center [335, 132] width 190 height 24
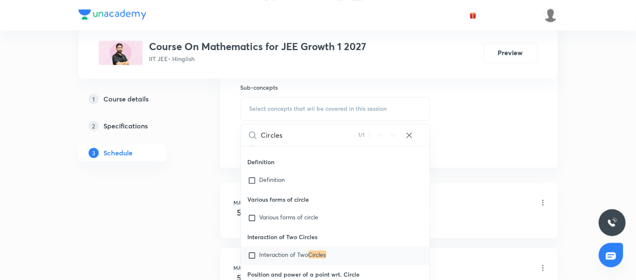
scroll to position [440, 0]
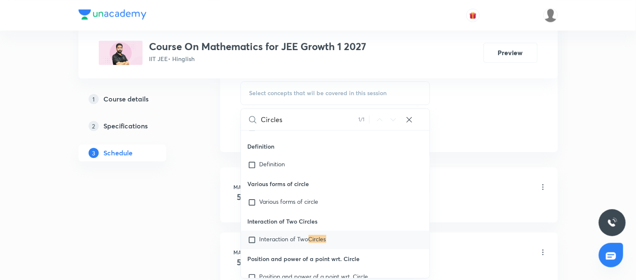
type input "Circles"
click at [301, 238] on span "Interaction of Two" at bounding box center [283, 239] width 49 height 8
checkbox input "true"
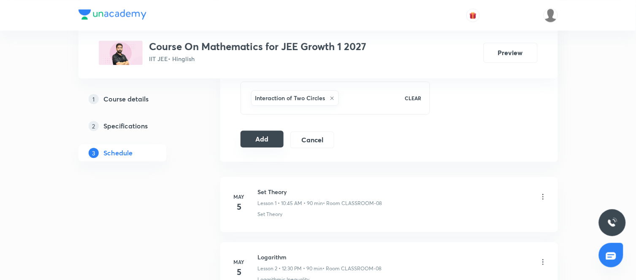
click at [259, 144] on button "Add" at bounding box center [261, 139] width 43 height 17
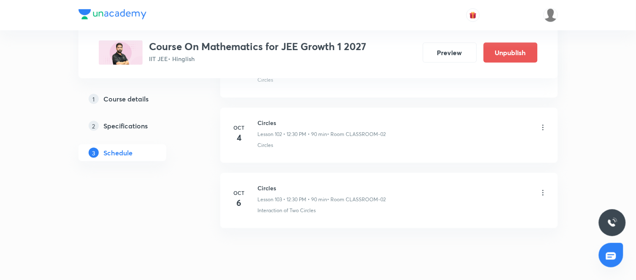
scroll to position [6717, 0]
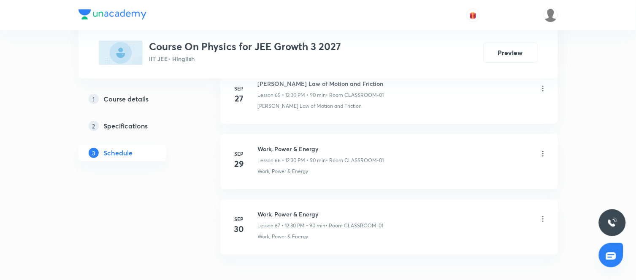
scroll to position [4781, 0]
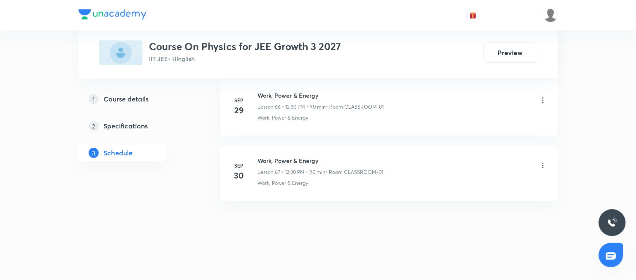
click at [280, 162] on h6 "Work, Power & Energy" at bounding box center [321, 160] width 126 height 9
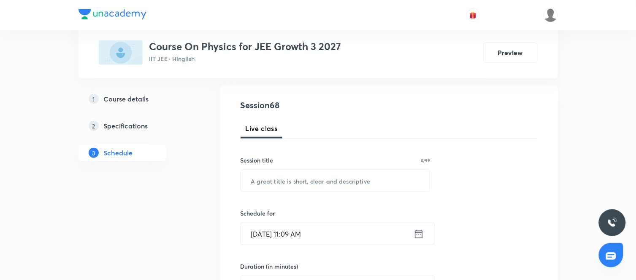
scroll to position [84, 0]
click at [274, 173] on input "text" at bounding box center [335, 181] width 189 height 22
paste input "Work, Power & Energy"
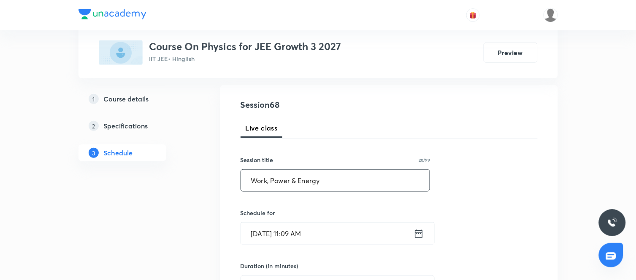
type input "Work, Power & Energy"
click at [420, 235] on icon at bounding box center [418, 234] width 11 height 12
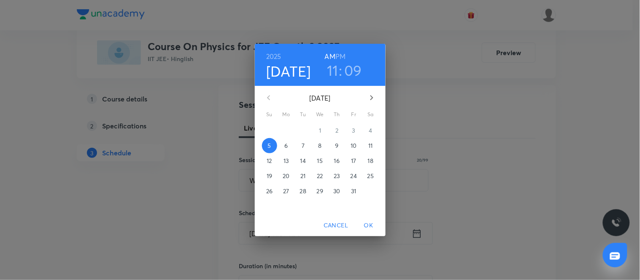
click at [285, 148] on p "6" at bounding box center [285, 146] width 3 height 8
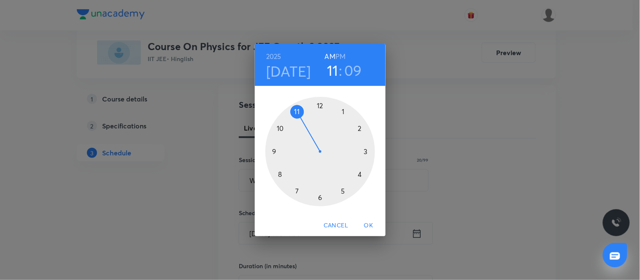
click at [319, 106] on div at bounding box center [320, 152] width 110 height 110
click at [339, 54] on h6 "PM" at bounding box center [340, 57] width 10 height 12
click at [319, 197] on div at bounding box center [320, 152] width 110 height 110
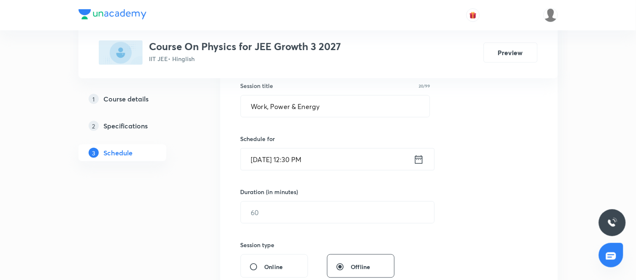
scroll to position [158, 0]
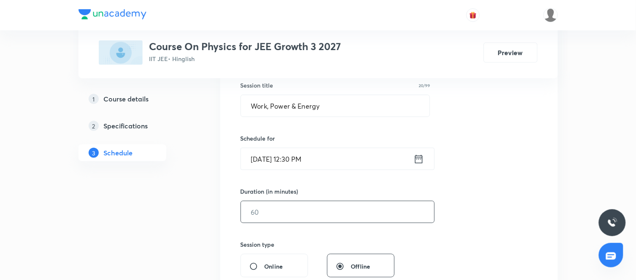
click at [266, 215] on input "text" at bounding box center [337, 213] width 193 height 22
type input "90"
click at [417, 255] on div "Session 68 Live class Session title 20/99 Work, Power & Energy ​ Schedule for […" at bounding box center [388, 222] width 297 height 396
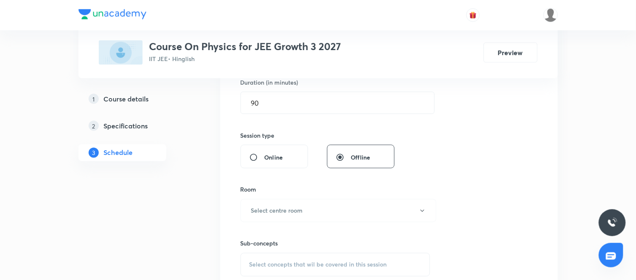
scroll to position [282, 0]
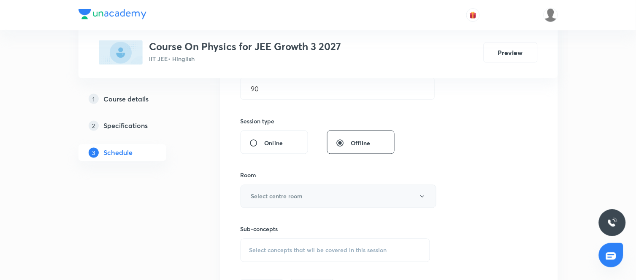
click at [317, 194] on button "Select centre room" at bounding box center [338, 196] width 196 height 23
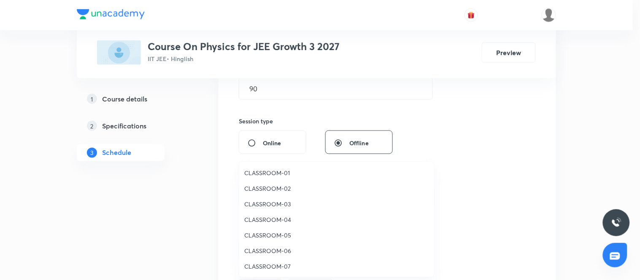
click at [270, 172] on span "CLASSROOM-01" at bounding box center [336, 173] width 185 height 9
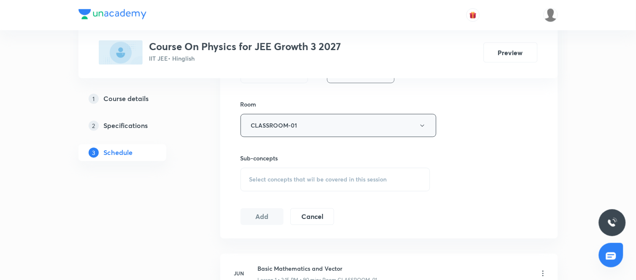
scroll to position [355, 0]
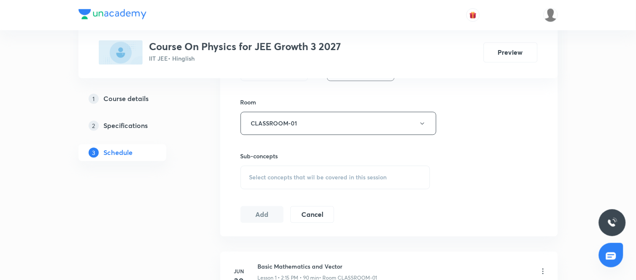
click at [346, 176] on span "Select concepts that wil be covered in this session" at bounding box center [318, 178] width 138 height 7
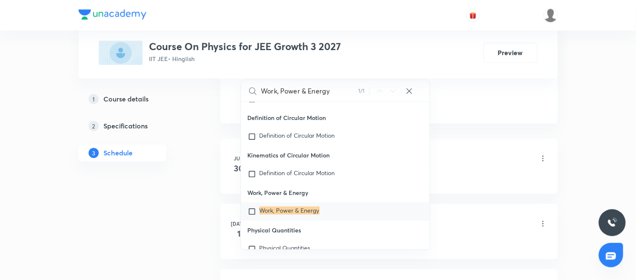
scroll to position [469, 0]
type input "Work, Power & Energy"
click at [300, 209] on mark "Work, Power & Energy" at bounding box center [289, 210] width 60 height 8
checkbox input "true"
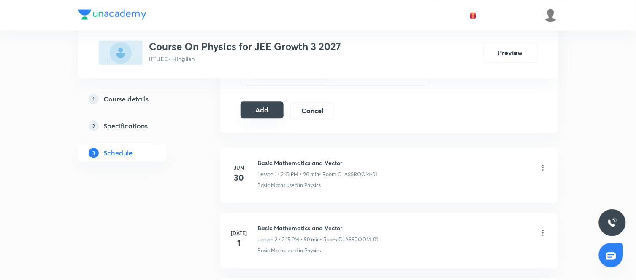
click at [272, 111] on button "Add" at bounding box center [261, 110] width 43 height 17
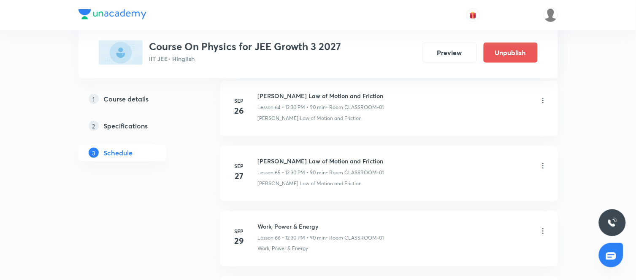
scroll to position [4458, 0]
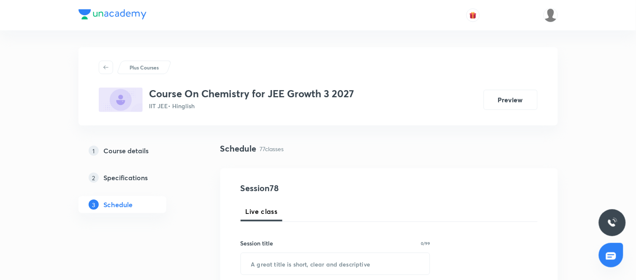
click at [518, 218] on div "Live class" at bounding box center [388, 212] width 297 height 20
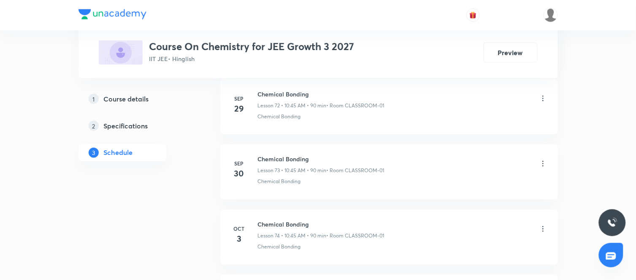
scroll to position [5438, 0]
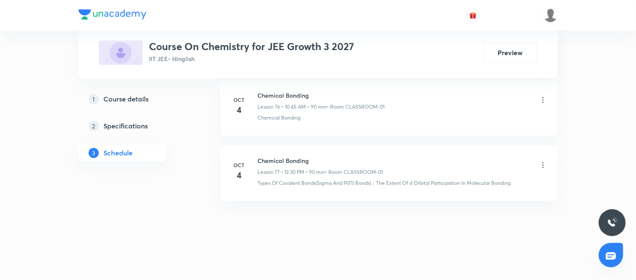
click at [284, 161] on h6 "Chemical Bonding" at bounding box center [320, 160] width 125 height 9
copy h6 "Chemical Bonding"
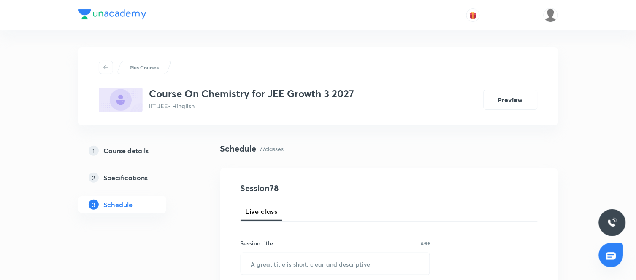
scroll to position [116, 0]
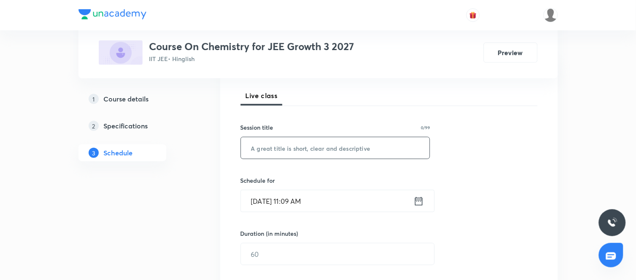
click at [283, 146] on input "text" at bounding box center [335, 149] width 189 height 22
paste input "Chemical Bonding"
type input "Chemical Bonding"
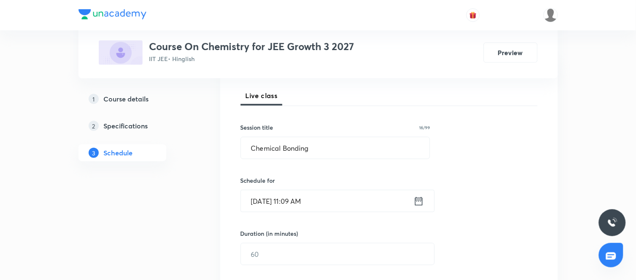
click at [418, 204] on icon at bounding box center [418, 202] width 11 height 12
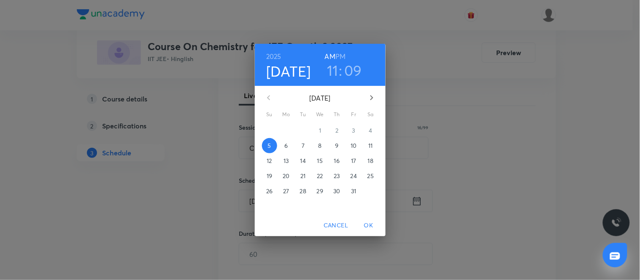
click at [290, 146] on span "6" at bounding box center [286, 146] width 15 height 8
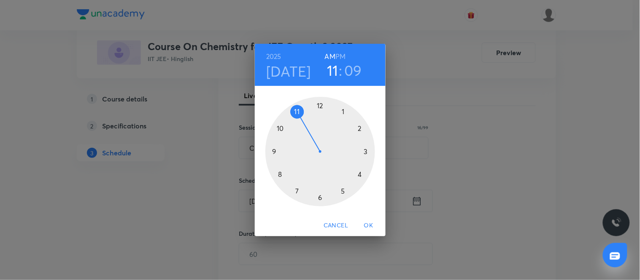
click at [279, 128] on div at bounding box center [320, 152] width 110 height 110
click at [273, 151] on div at bounding box center [320, 152] width 110 height 110
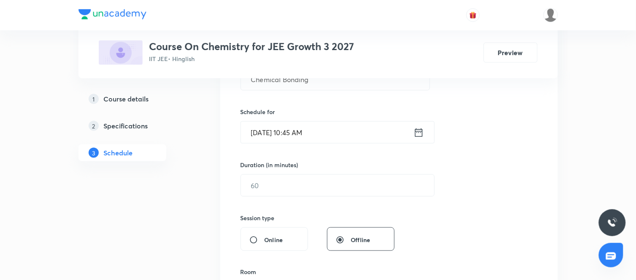
scroll to position [186, 0]
click at [310, 201] on div "Session 78 Live class Session title 16/99 Chemical Bonding ​ Schedule for Oct 6…" at bounding box center [388, 194] width 297 height 396
click at [280, 181] on input "text" at bounding box center [337, 185] width 193 height 22
type input "90"
click at [415, 224] on div "Session 78 Live class Session title 16/99 Chemical Bonding ​ Schedule for Oct 6…" at bounding box center [388, 194] width 297 height 396
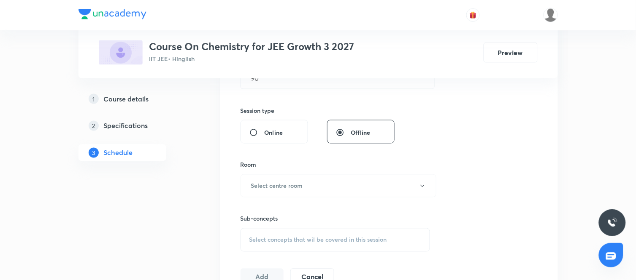
scroll to position [302, 0]
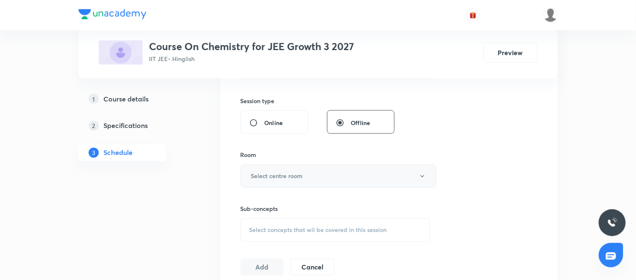
click at [326, 182] on button "Select centre room" at bounding box center [338, 176] width 196 height 23
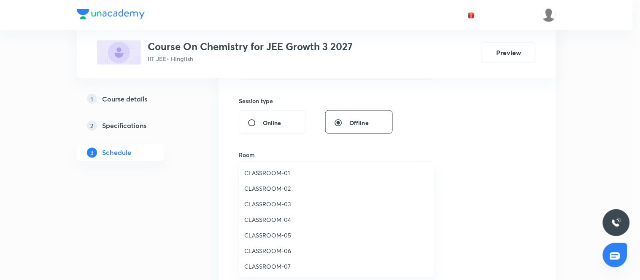
click at [267, 166] on li "CLASSROOM-01" at bounding box center [336, 173] width 195 height 16
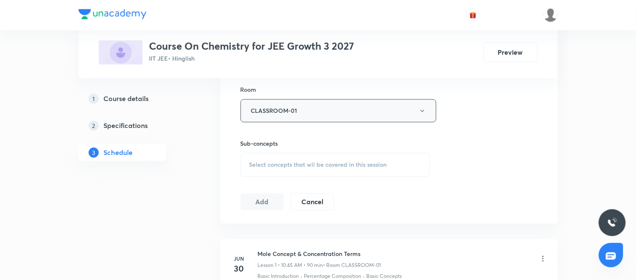
scroll to position [372, 0]
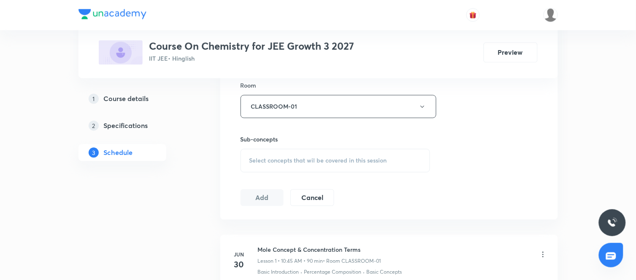
click at [334, 156] on div "Select concepts that wil be covered in this session" at bounding box center [335, 161] width 190 height 24
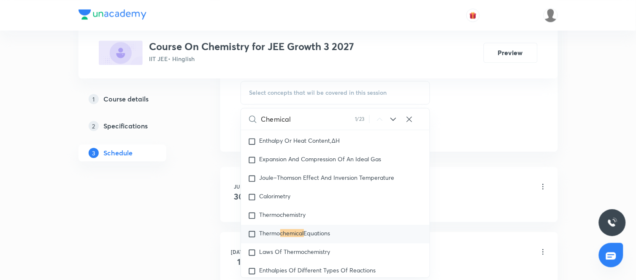
scroll to position [441, 0]
type input "Chemical"
click at [394, 120] on icon at bounding box center [393, 118] width 10 height 10
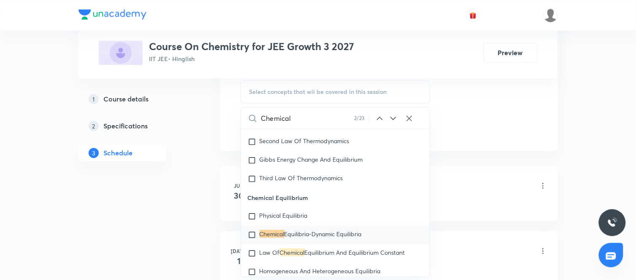
scroll to position [1748, 0]
click at [394, 120] on icon at bounding box center [393, 118] width 10 height 10
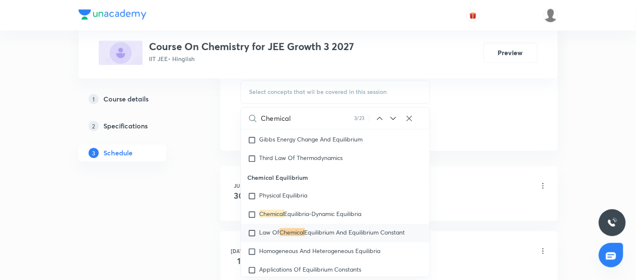
click at [394, 120] on icon at bounding box center [393, 118] width 10 height 10
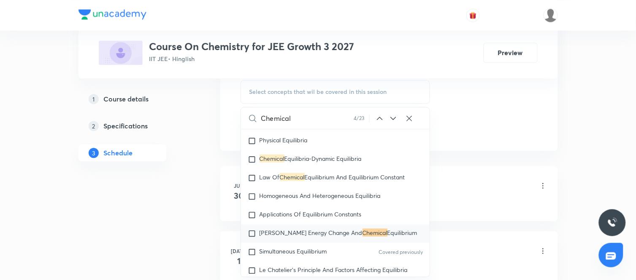
click at [394, 120] on icon at bounding box center [393, 118] width 10 height 10
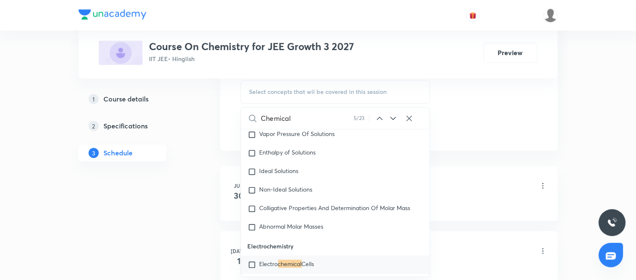
scroll to position [3330, 0]
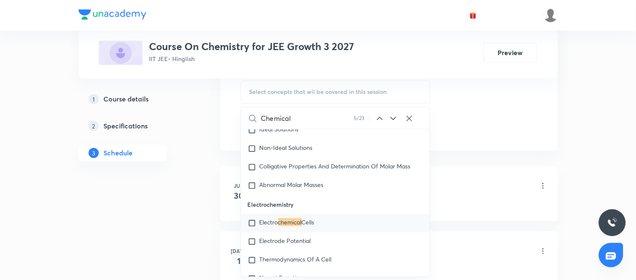
click at [394, 120] on icon at bounding box center [393, 118] width 10 height 10
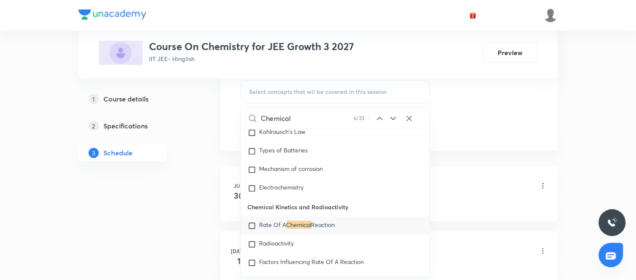
scroll to position [3776, 0]
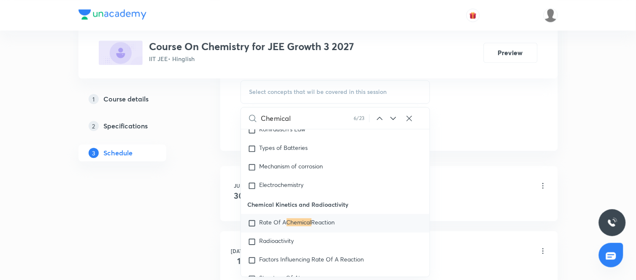
click at [394, 120] on icon at bounding box center [393, 118] width 10 height 10
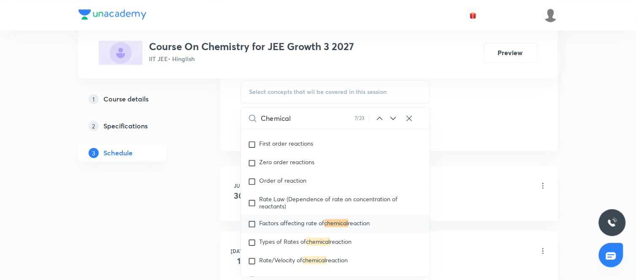
click at [394, 120] on icon at bounding box center [393, 118] width 10 height 10
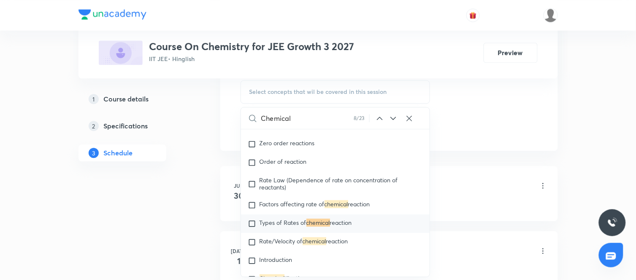
click at [394, 120] on icon at bounding box center [393, 118] width 10 height 10
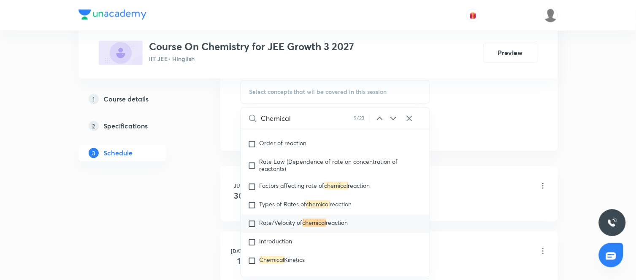
click at [394, 120] on icon at bounding box center [393, 118] width 10 height 10
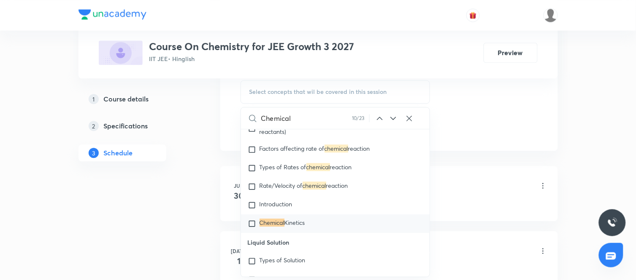
click at [393, 119] on icon at bounding box center [393, 118] width 5 height 3
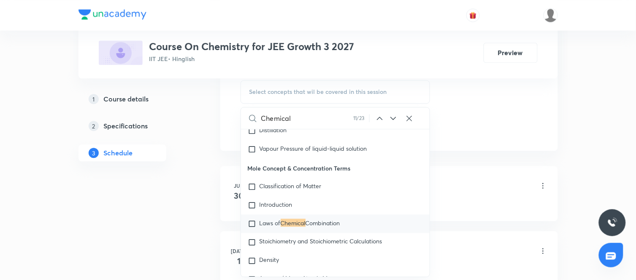
click at [393, 119] on icon at bounding box center [393, 118] width 5 height 3
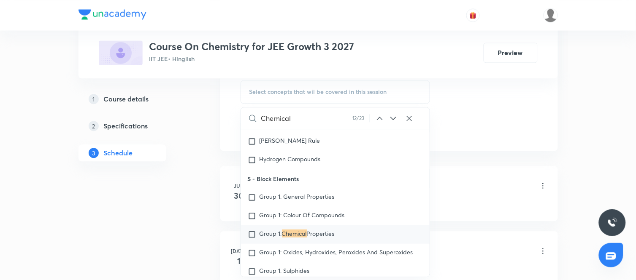
click at [393, 119] on icon at bounding box center [393, 118] width 5 height 3
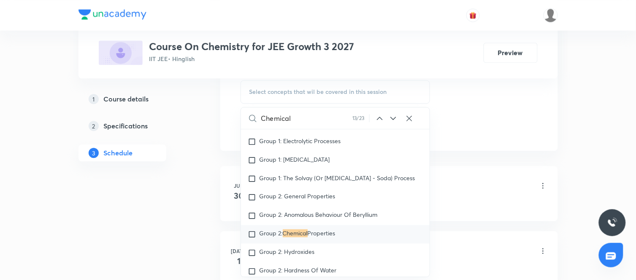
click at [393, 119] on icon at bounding box center [393, 118] width 5 height 3
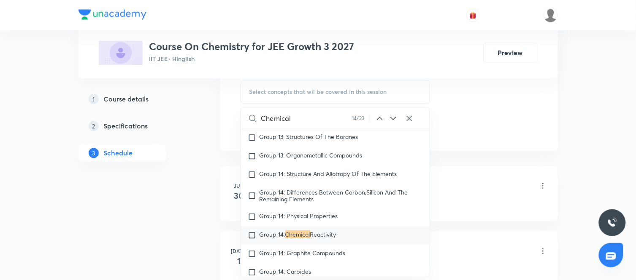
click at [393, 119] on icon at bounding box center [393, 118] width 5 height 3
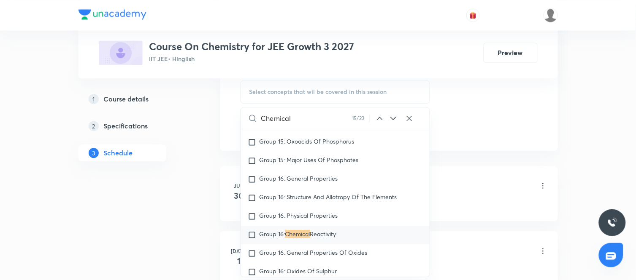
click at [393, 119] on icon at bounding box center [393, 118] width 5 height 3
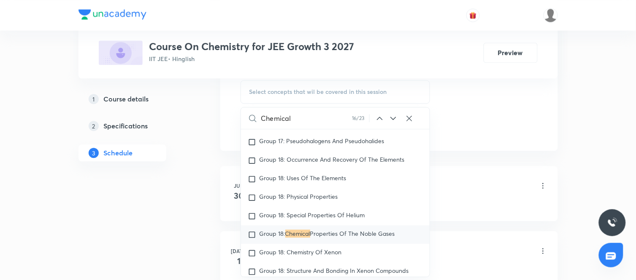
click at [393, 119] on icon at bounding box center [393, 118] width 5 height 3
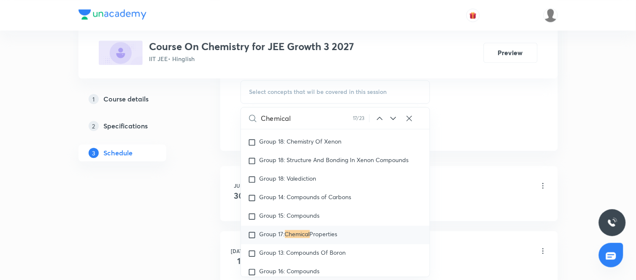
click at [393, 119] on icon at bounding box center [393, 118] width 5 height 3
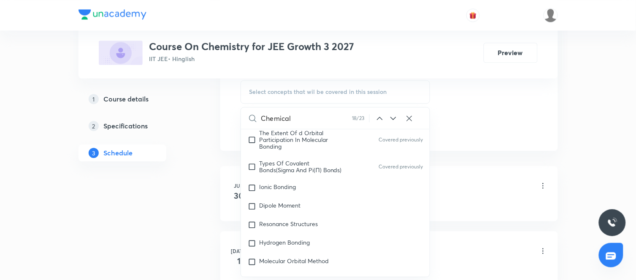
scroll to position [12126, 0]
click at [294, 196] on div "Ionic Bonding" at bounding box center [335, 187] width 189 height 19
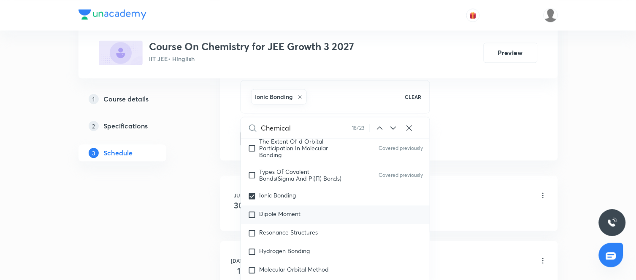
click at [291, 218] on span "Dipole Moment" at bounding box center [279, 214] width 41 height 8
checkbox input "true"
click at [291, 237] on span "Resonance Structures" at bounding box center [288, 233] width 59 height 8
checkbox input "true"
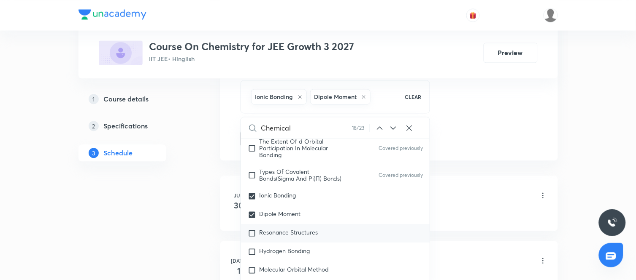
checkbox input "true"
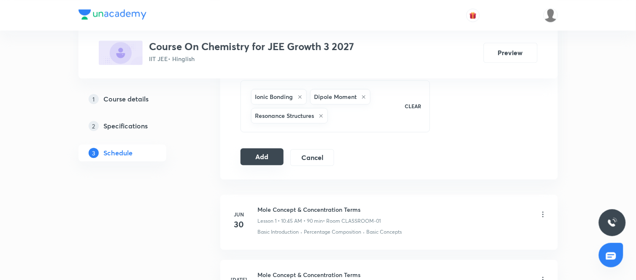
click at [264, 161] on button "Add" at bounding box center [261, 156] width 43 height 17
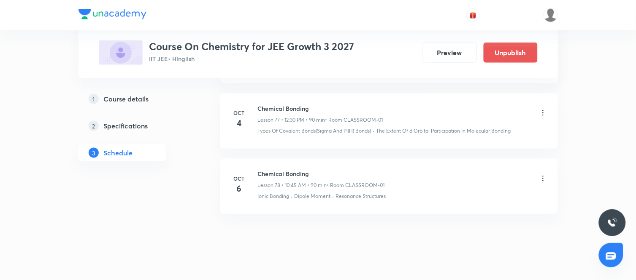
scroll to position [5097, 0]
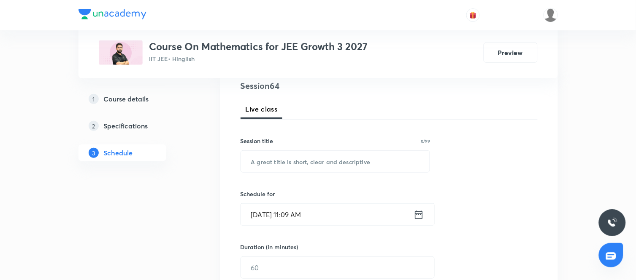
scroll to position [103, 0]
click at [297, 165] on input "text" at bounding box center [335, 162] width 189 height 22
type input "Quadratic Equations"
click at [447, 177] on div "Session 64 Live class Session title 19/99 Quadratic Equations ​ Schedule for [D…" at bounding box center [388, 277] width 297 height 396
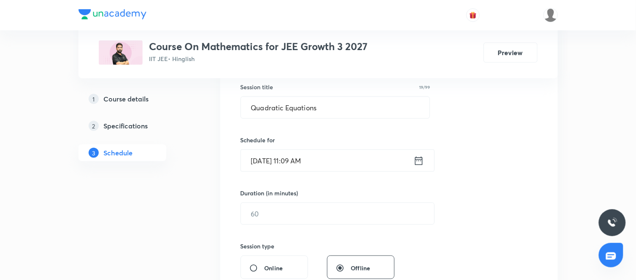
scroll to position [157, 0]
click at [419, 155] on icon at bounding box center [418, 160] width 11 height 12
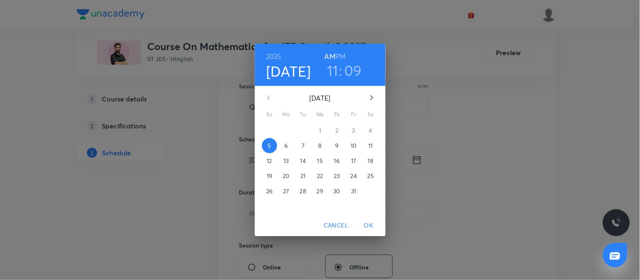
click at [287, 146] on p "6" at bounding box center [285, 146] width 3 height 8
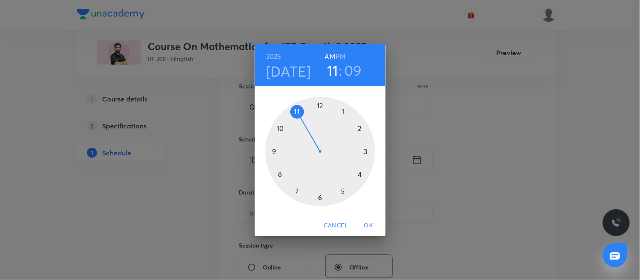
click at [360, 129] on div at bounding box center [320, 152] width 110 height 110
click at [321, 198] on div at bounding box center [320, 152] width 110 height 110
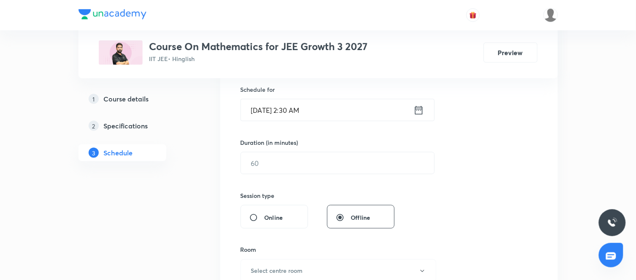
scroll to position [208, 0]
click at [418, 108] on icon at bounding box center [418, 110] width 11 height 12
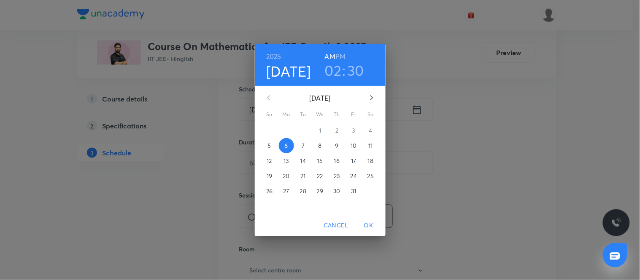
click at [339, 53] on h6 "PM" at bounding box center [340, 57] width 10 height 12
click at [365, 225] on span "OK" at bounding box center [369, 226] width 20 height 11
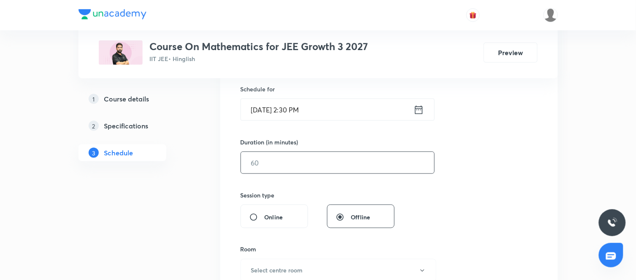
click at [271, 163] on input "text" at bounding box center [337, 163] width 193 height 22
type input "90"
click at [437, 218] on div "Session 64 Live class Session title 19/99 Quadratic Equations ​ Schedule for Oc…" at bounding box center [388, 173] width 297 height 396
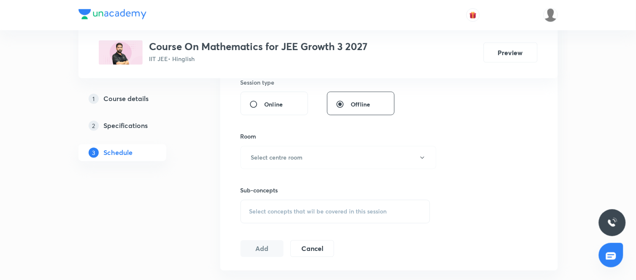
scroll to position [329, 0]
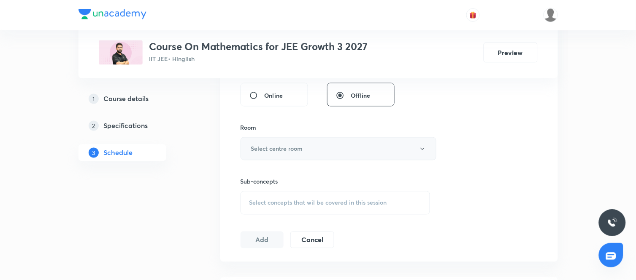
click at [343, 140] on button "Select centre room" at bounding box center [338, 149] width 196 height 23
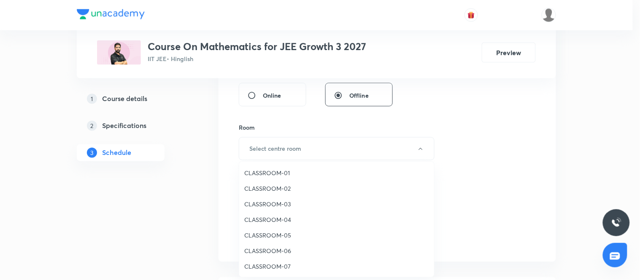
click at [267, 170] on span "CLASSROOM-01" at bounding box center [336, 173] width 185 height 9
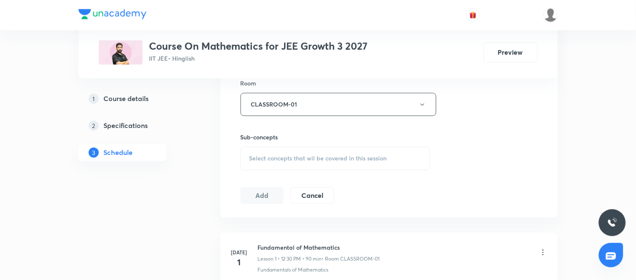
scroll to position [374, 0]
click at [348, 157] on span "Select concepts that wil be covered in this session" at bounding box center [318, 158] width 138 height 7
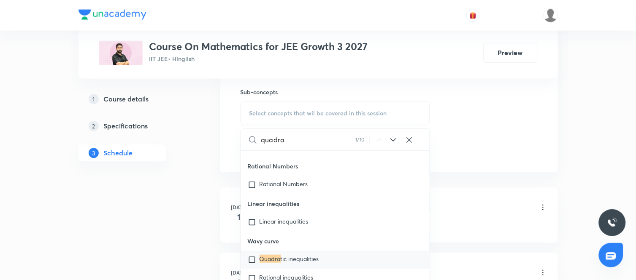
scroll to position [420, 0]
type input "quadra"
click at [395, 140] on icon at bounding box center [393, 140] width 10 height 10
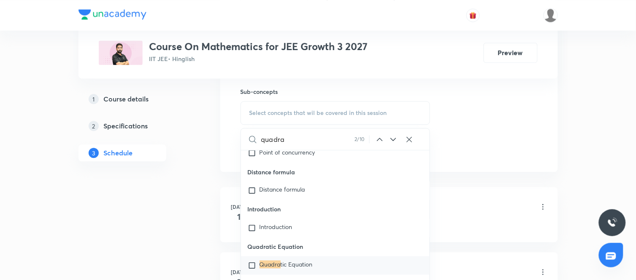
scroll to position [2015, 0]
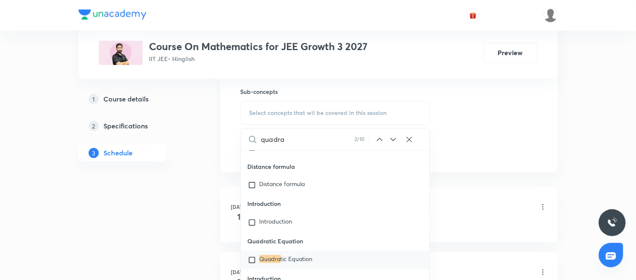
click at [305, 256] on span "tic Equation" at bounding box center [296, 259] width 32 height 8
checkbox input "true"
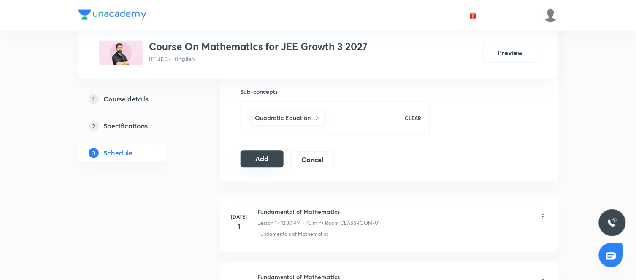
click at [258, 157] on button "Add" at bounding box center [261, 159] width 43 height 17
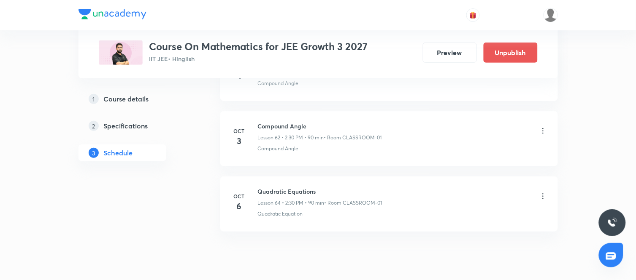
scroll to position [4197, 0]
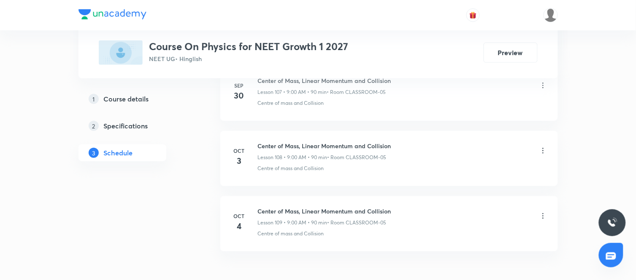
scroll to position [7530, 0]
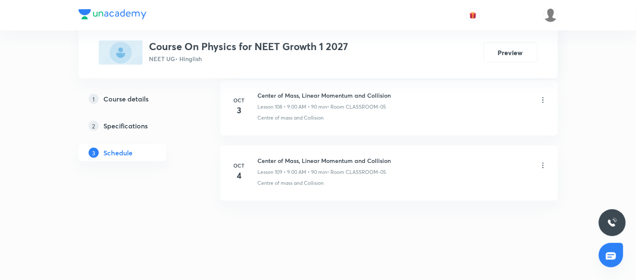
click at [327, 159] on h6 "Center of Mass, Linear Momentum and Collision" at bounding box center [324, 160] width 133 height 9
copy h6 "Center of Mass, Linear Momentum and Collision"
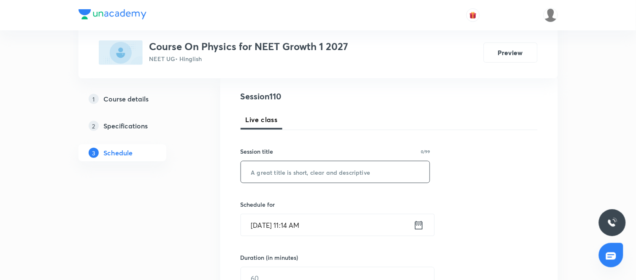
scroll to position [93, 0]
click at [286, 169] on input "text" at bounding box center [335, 172] width 189 height 22
paste input "Center of Mass, Linear Momentum and Collision"
type input "Center of Mass, Linear Momentum and Collision"
click at [419, 225] on icon at bounding box center [419, 224] width 8 height 8
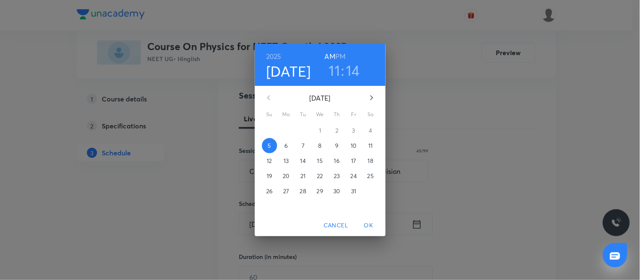
click at [287, 148] on p "6" at bounding box center [285, 146] width 3 height 8
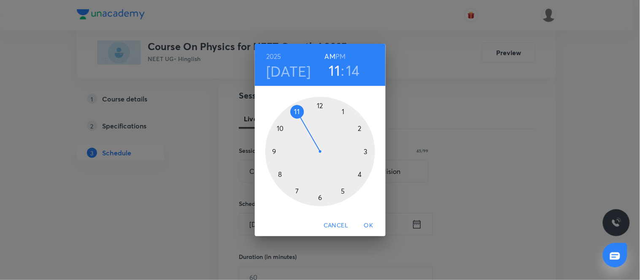
click at [272, 153] on div at bounding box center [320, 152] width 110 height 110
click at [320, 106] on div at bounding box center [320, 152] width 110 height 110
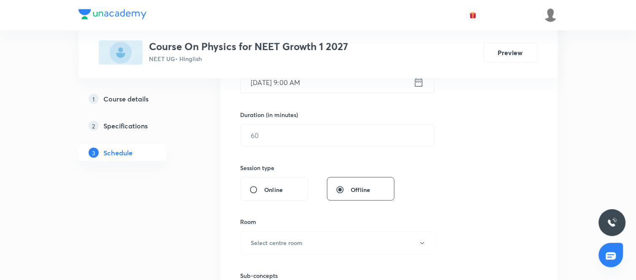
scroll to position [235, 0]
click at [284, 146] on div "​" at bounding box center [337, 135] width 194 height 22
type input "90"
click at [442, 221] on div "Session 110 Live class Session title 45/99 Center of Mass, Linear Momentum and …" at bounding box center [388, 145] width 297 height 396
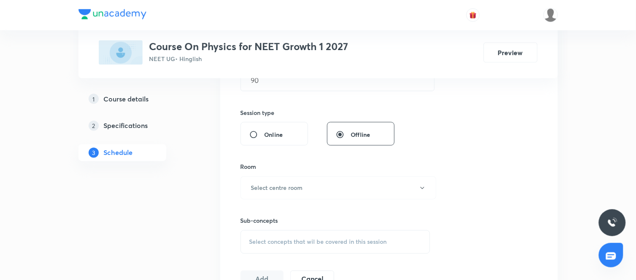
scroll to position [310, 0]
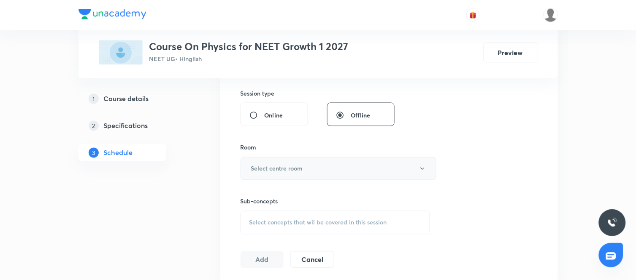
click at [362, 170] on button "Select centre room" at bounding box center [338, 168] width 196 height 23
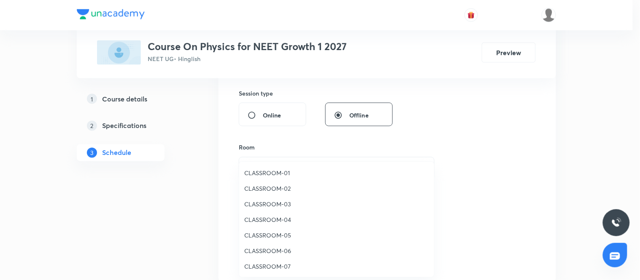
click at [272, 238] on span "CLASSROOM-05" at bounding box center [336, 235] width 185 height 9
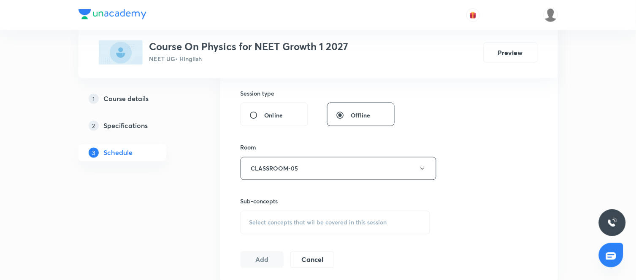
click at [348, 226] on span "Select concepts that wil be covered in this session" at bounding box center [318, 223] width 138 height 7
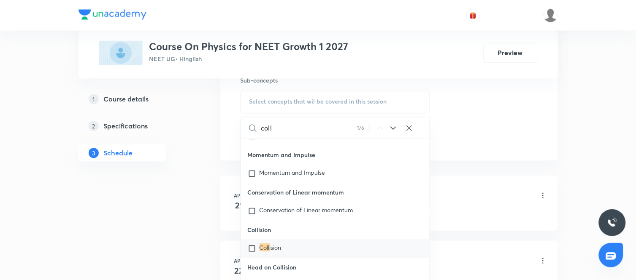
scroll to position [3904, 0]
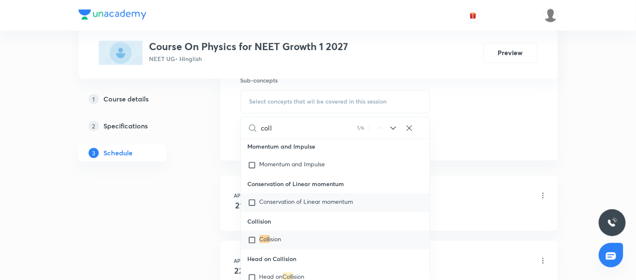
type input "coll"
click at [275, 206] on span "Conservation of Linear momentum" at bounding box center [306, 202] width 94 height 8
checkbox input "true"
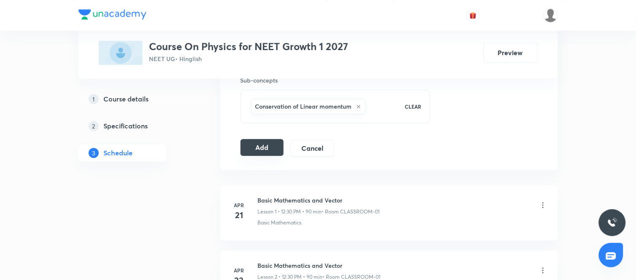
click at [268, 150] on button "Add" at bounding box center [261, 147] width 43 height 17
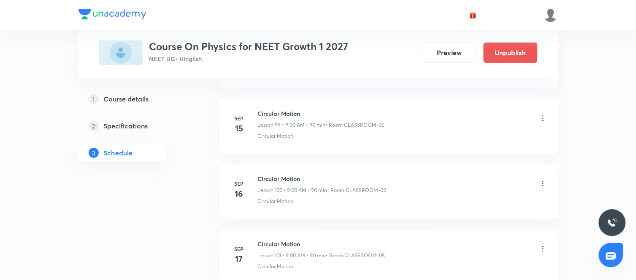
scroll to position [7207, 0]
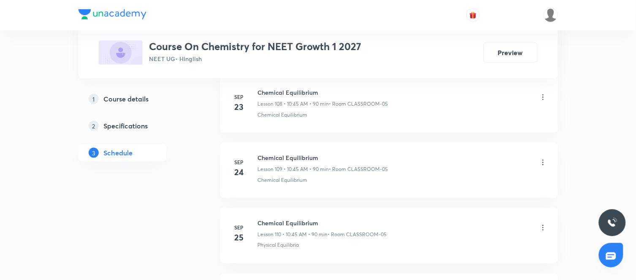
scroll to position [7989, 0]
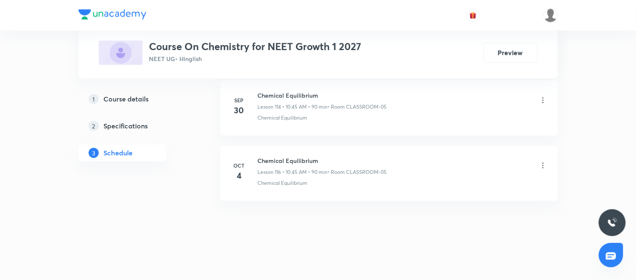
click at [290, 162] on h6 "Chemical Equilibrium" at bounding box center [322, 160] width 129 height 9
copy h6 "Chemical Equilibrium"
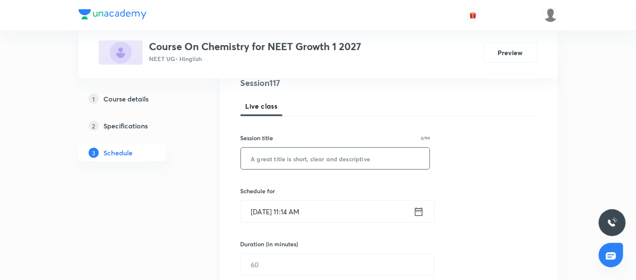
scroll to position [106, 0]
click at [321, 159] on input "text" at bounding box center [335, 159] width 189 height 22
paste input "Chemical Equilibrium"
type input "Chemical Equilibrium"
click at [418, 213] on icon at bounding box center [418, 212] width 11 height 12
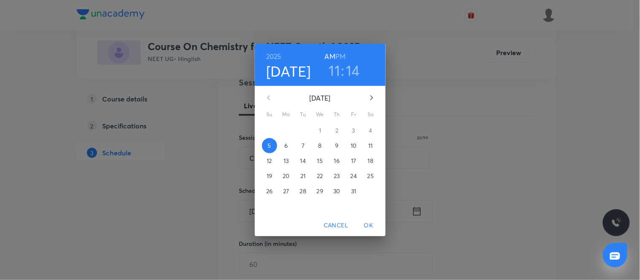
click at [286, 148] on p "6" at bounding box center [285, 146] width 3 height 8
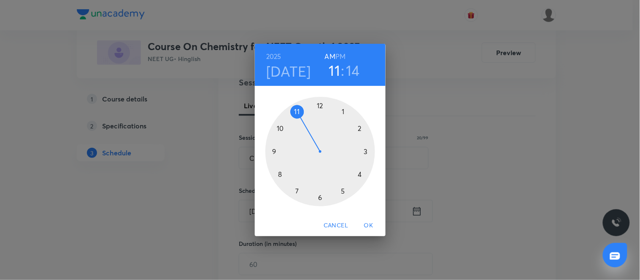
click at [280, 129] on div at bounding box center [320, 152] width 110 height 110
click at [272, 153] on div at bounding box center [320, 152] width 110 height 110
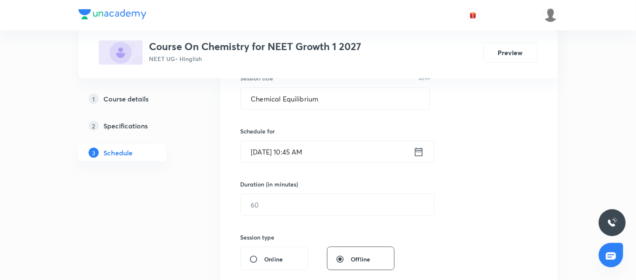
scroll to position [167, 0]
click at [287, 201] on input "text" at bounding box center [337, 204] width 193 height 22
type input "90"
click at [445, 233] on div "Session 117 Live class Session title 20/99 Chemical Equilibrium ​ Schedule for …" at bounding box center [388, 213] width 297 height 396
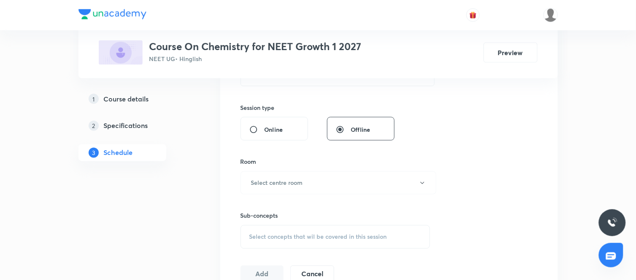
scroll to position [297, 0]
click at [376, 183] on button "Select centre room" at bounding box center [338, 181] width 196 height 23
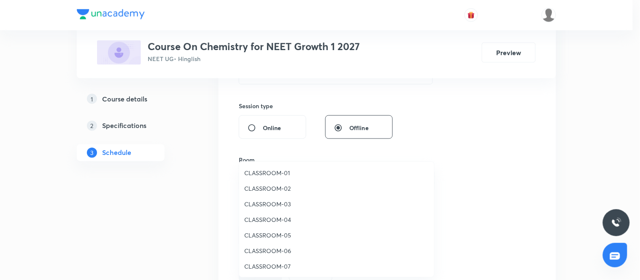
click at [272, 233] on span "CLASSROOM-05" at bounding box center [336, 235] width 185 height 9
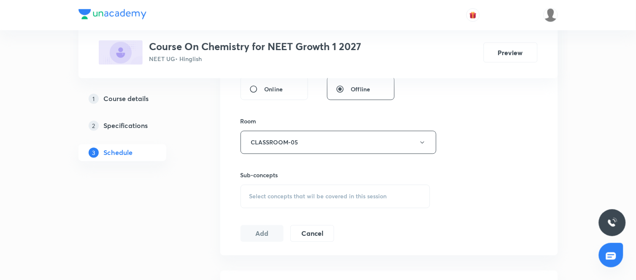
scroll to position [342, 0]
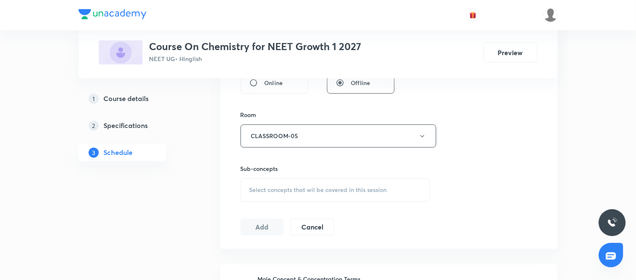
click at [336, 189] on span "Select concepts that wil be covered in this session" at bounding box center [318, 190] width 138 height 7
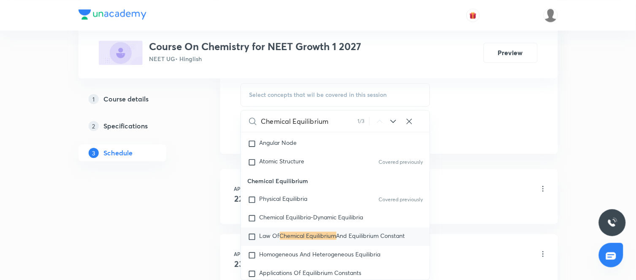
scroll to position [1325, 0]
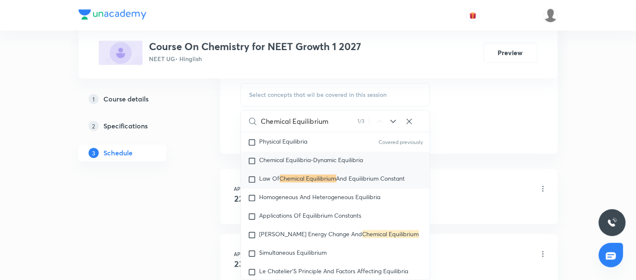
type input "Chemical Equilibrium"
click at [305, 170] on div "Chemical Equilibria-Dynamic Equilibria" at bounding box center [335, 161] width 189 height 19
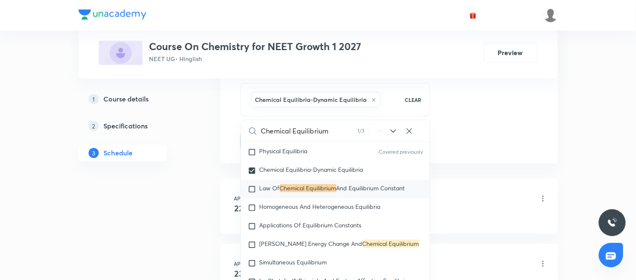
click at [289, 192] on mark "Chemical Equilibrium" at bounding box center [308, 188] width 57 height 8
checkbox input "true"
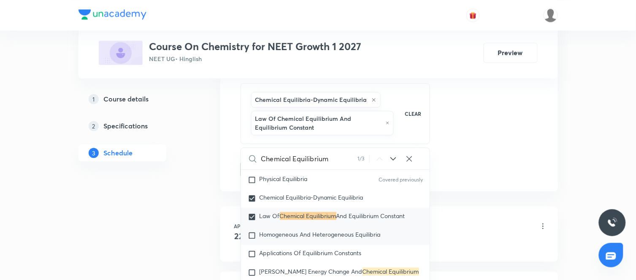
click at [290, 239] on span "Homogeneous And Heterogeneous Equilibria" at bounding box center [319, 235] width 121 height 8
checkbox input "true"
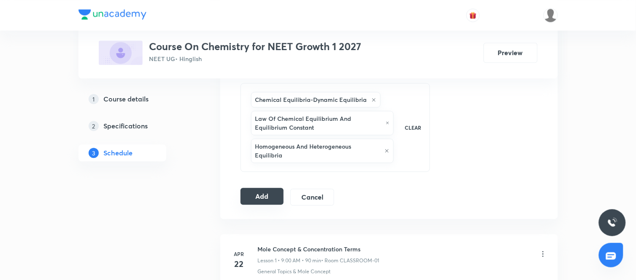
click at [267, 190] on button "Add" at bounding box center [261, 196] width 43 height 17
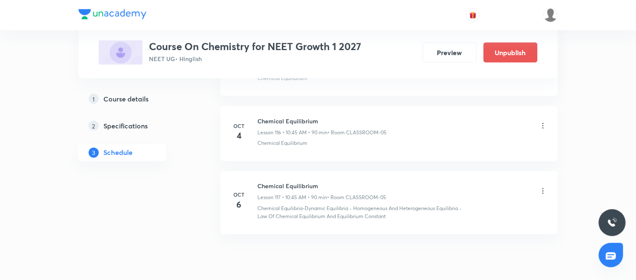
scroll to position [7675, 0]
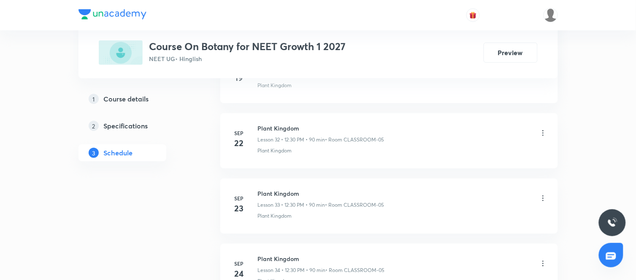
scroll to position [2752, 0]
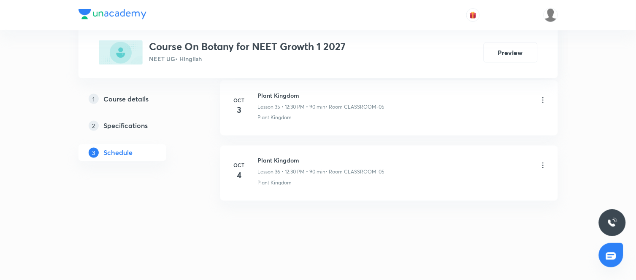
click at [281, 162] on h6 "Plant Kingdom" at bounding box center [321, 160] width 127 height 9
copy h6 "Plant Kingdom"
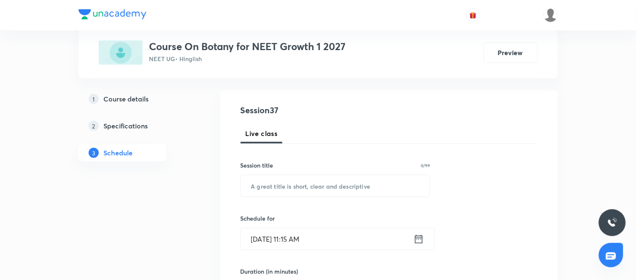
scroll to position [83, 0]
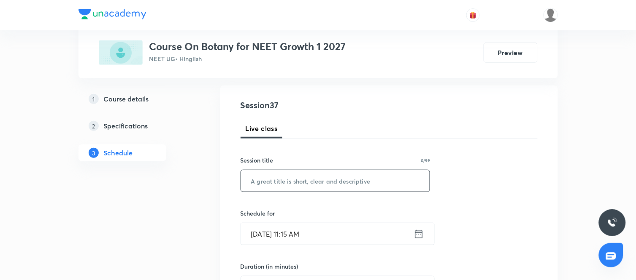
click at [318, 183] on input "text" at bounding box center [335, 181] width 189 height 22
paste input "Plant Kingdom"
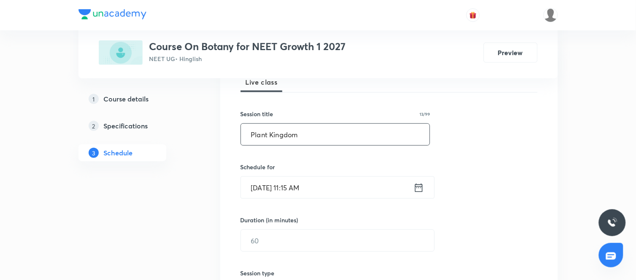
scroll to position [131, 0]
type input "Plant Kingdom"
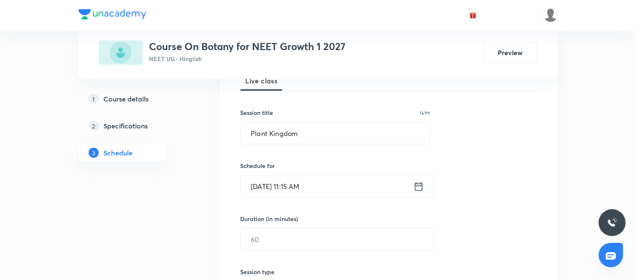
click at [419, 185] on icon at bounding box center [418, 187] width 11 height 12
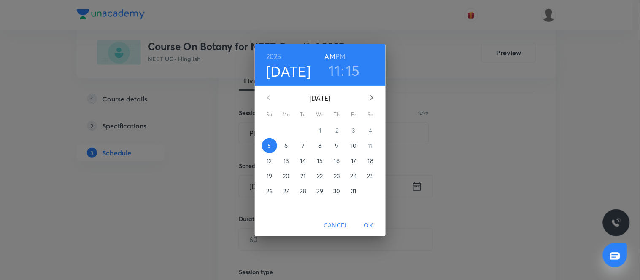
click at [288, 146] on span "6" at bounding box center [286, 146] width 15 height 8
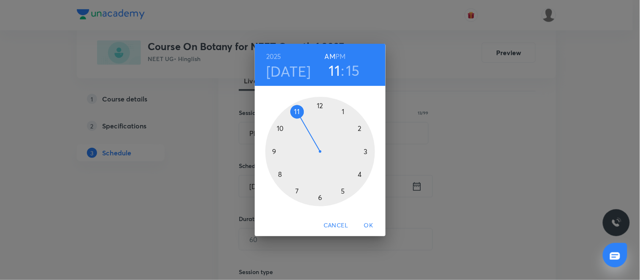
click at [319, 105] on div at bounding box center [320, 152] width 110 height 110
click at [342, 55] on h6 "PM" at bounding box center [340, 57] width 10 height 12
click at [319, 197] on div at bounding box center [320, 152] width 110 height 110
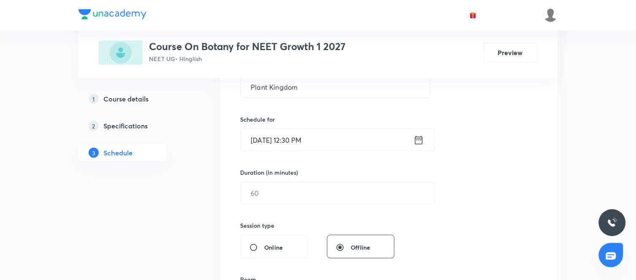
scroll to position [178, 0]
click at [332, 191] on input "text" at bounding box center [337, 193] width 193 height 22
type input "90"
click at [465, 229] on div "Session 37 Live class Session title 13/99 Plant Kingdom ​ Schedule for [DATE] 1…" at bounding box center [388, 203] width 297 height 396
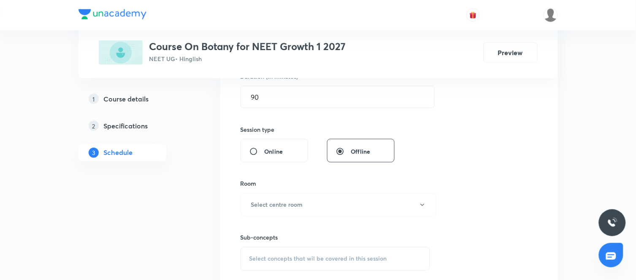
scroll to position [288, 0]
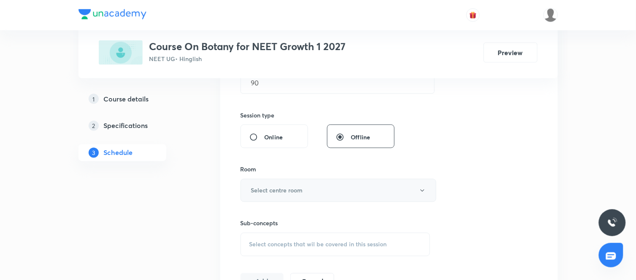
click at [361, 191] on button "Select centre room" at bounding box center [338, 190] width 196 height 23
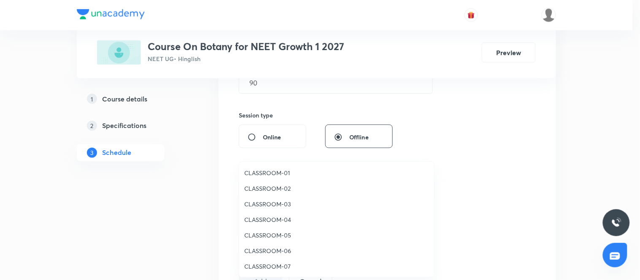
click at [272, 236] on span "CLASSROOM-05" at bounding box center [336, 235] width 185 height 9
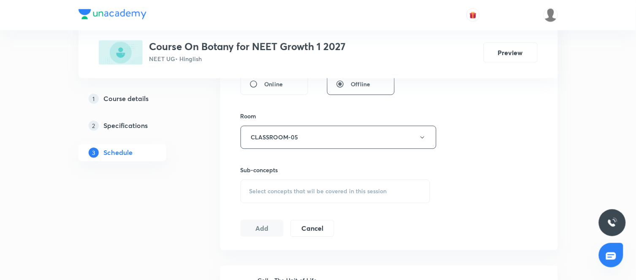
scroll to position [342, 0]
click at [358, 185] on div "Select concepts that wil be covered in this session" at bounding box center [335, 190] width 190 height 24
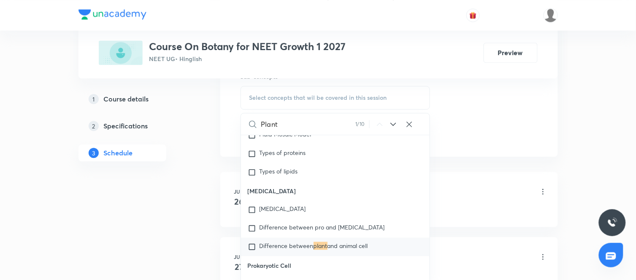
scroll to position [478, 0]
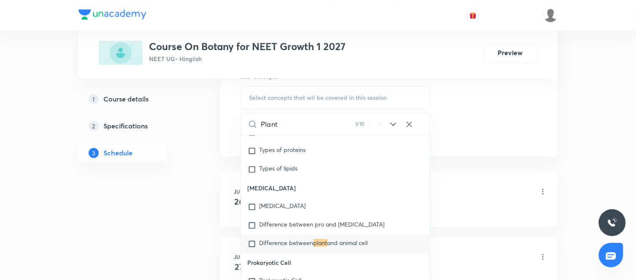
type input "Plant"
click at [394, 124] on icon at bounding box center [393, 124] width 5 height 3
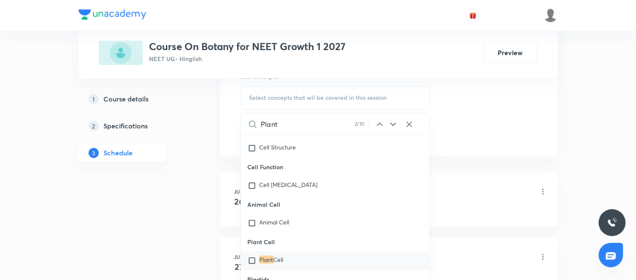
scroll to position [1618, 0]
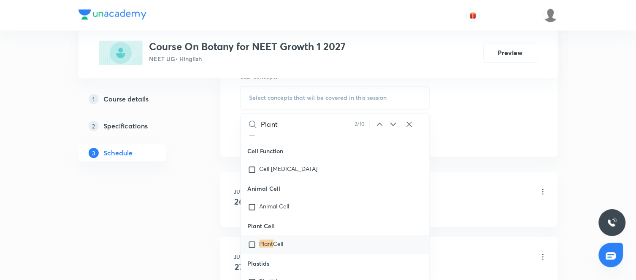
click at [394, 124] on icon at bounding box center [393, 124] width 5 height 3
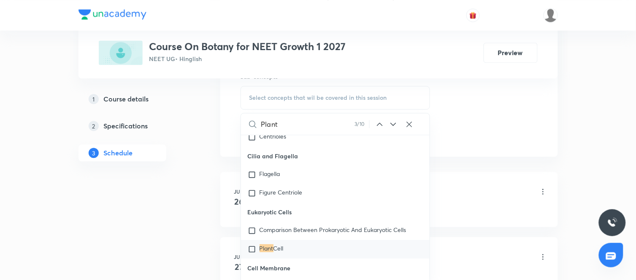
scroll to position [3260, 0]
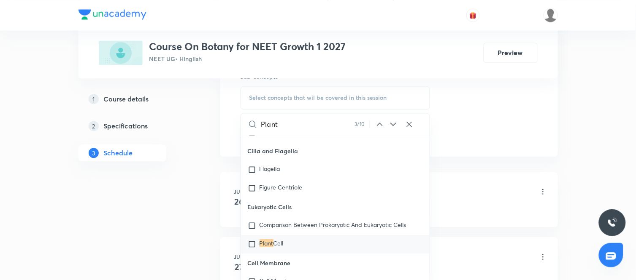
click at [394, 124] on icon at bounding box center [393, 124] width 5 height 3
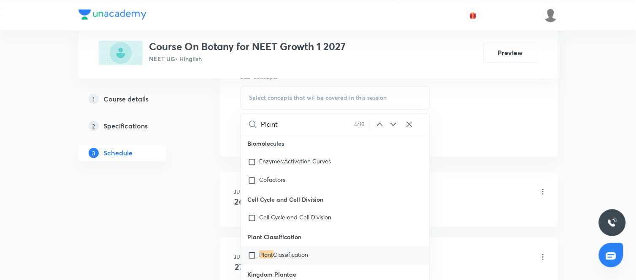
scroll to position [5967, 0]
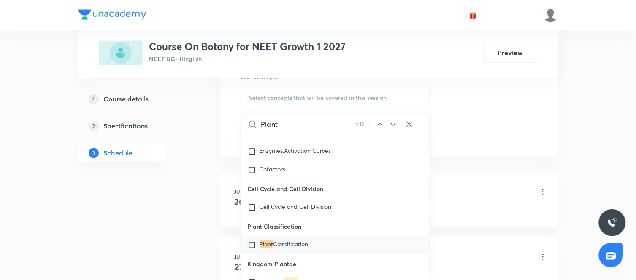
click at [394, 124] on icon at bounding box center [393, 124] width 5 height 3
click at [277, 243] on span "Kingdom" at bounding box center [271, 244] width 24 height 8
checkbox input "true"
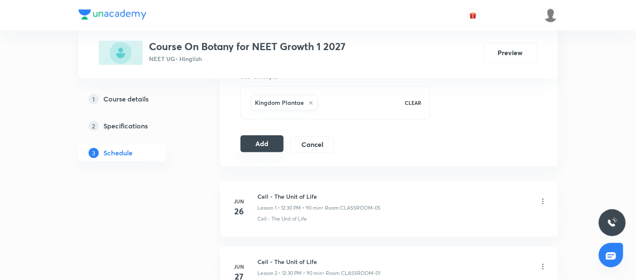
click at [260, 143] on button "Add" at bounding box center [261, 143] width 43 height 17
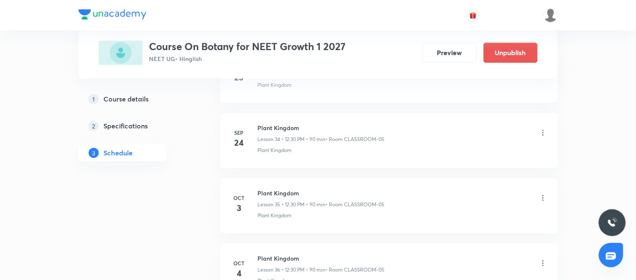
scroll to position [2429, 0]
